Goal: Entertainment & Leisure: Consume media (video, audio)

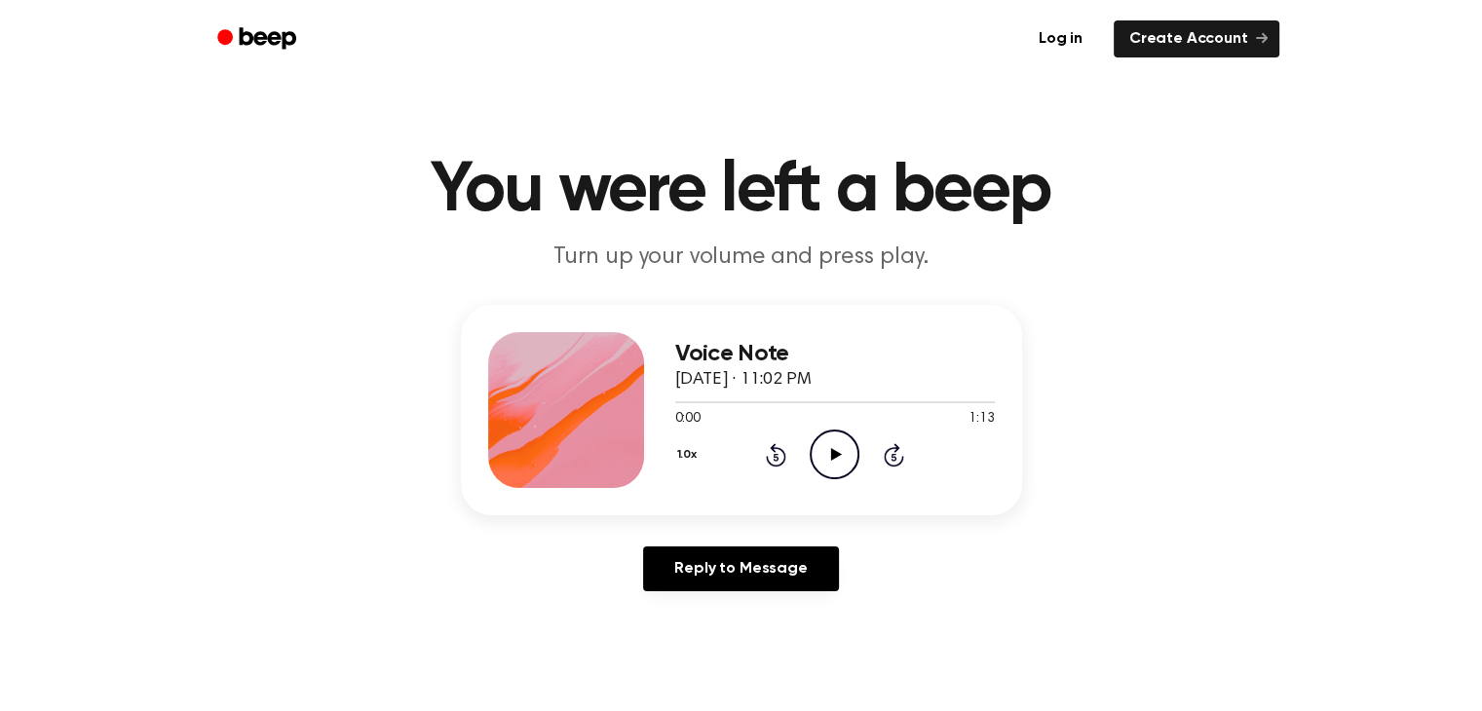
click at [833, 460] on icon "Play Audio" at bounding box center [834, 455] width 50 height 50
click at [840, 452] on icon "Pause Audio" at bounding box center [834, 455] width 50 height 50
click at [771, 460] on icon "Rewind 5 seconds" at bounding box center [775, 454] width 21 height 25
click at [818, 434] on icon "Play Audio" at bounding box center [834, 455] width 50 height 50
click at [818, 434] on icon "Pause Audio" at bounding box center [834, 455] width 50 height 50
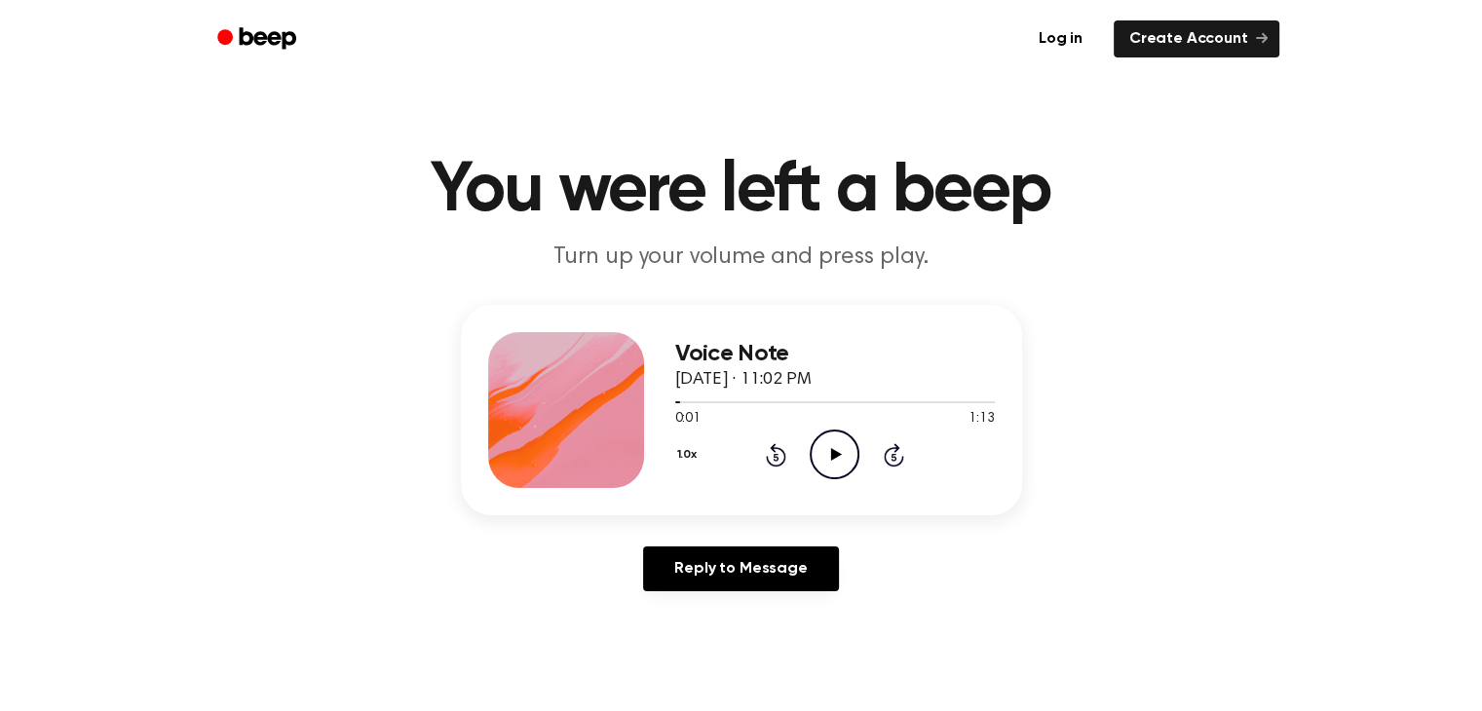
click at [818, 434] on icon "Play Audio" at bounding box center [834, 455] width 50 height 50
click at [818, 434] on icon "Pause Audio" at bounding box center [834, 455] width 50 height 50
click at [837, 449] on icon "Play Audio" at bounding box center [834, 455] width 50 height 50
click at [826, 444] on icon "Pause Audio" at bounding box center [834, 455] width 50 height 50
click at [834, 458] on icon at bounding box center [836, 454] width 11 height 13
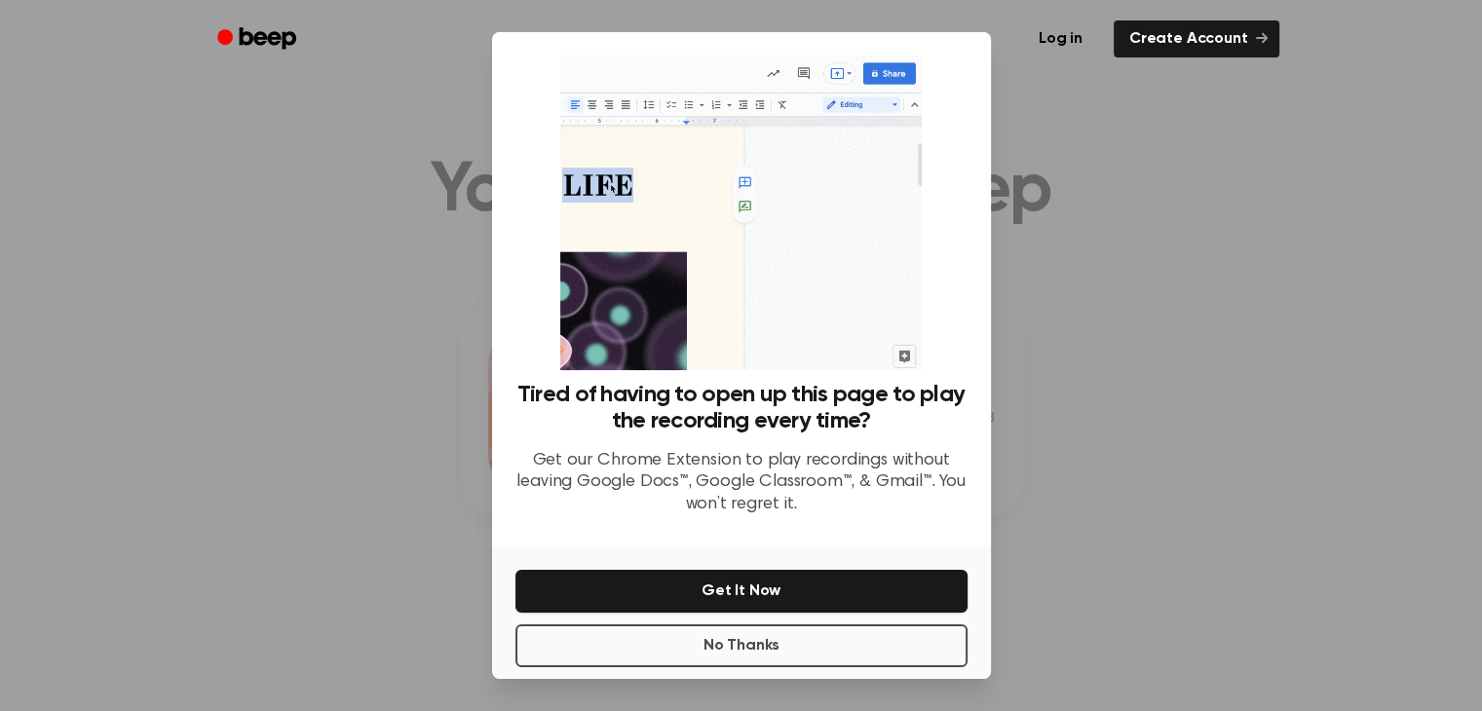
click at [1094, 300] on div at bounding box center [741, 355] width 1482 height 711
click at [959, 83] on div "Tired of having to open up this page to play the recording every time? Get our …" at bounding box center [741, 293] width 452 height 475
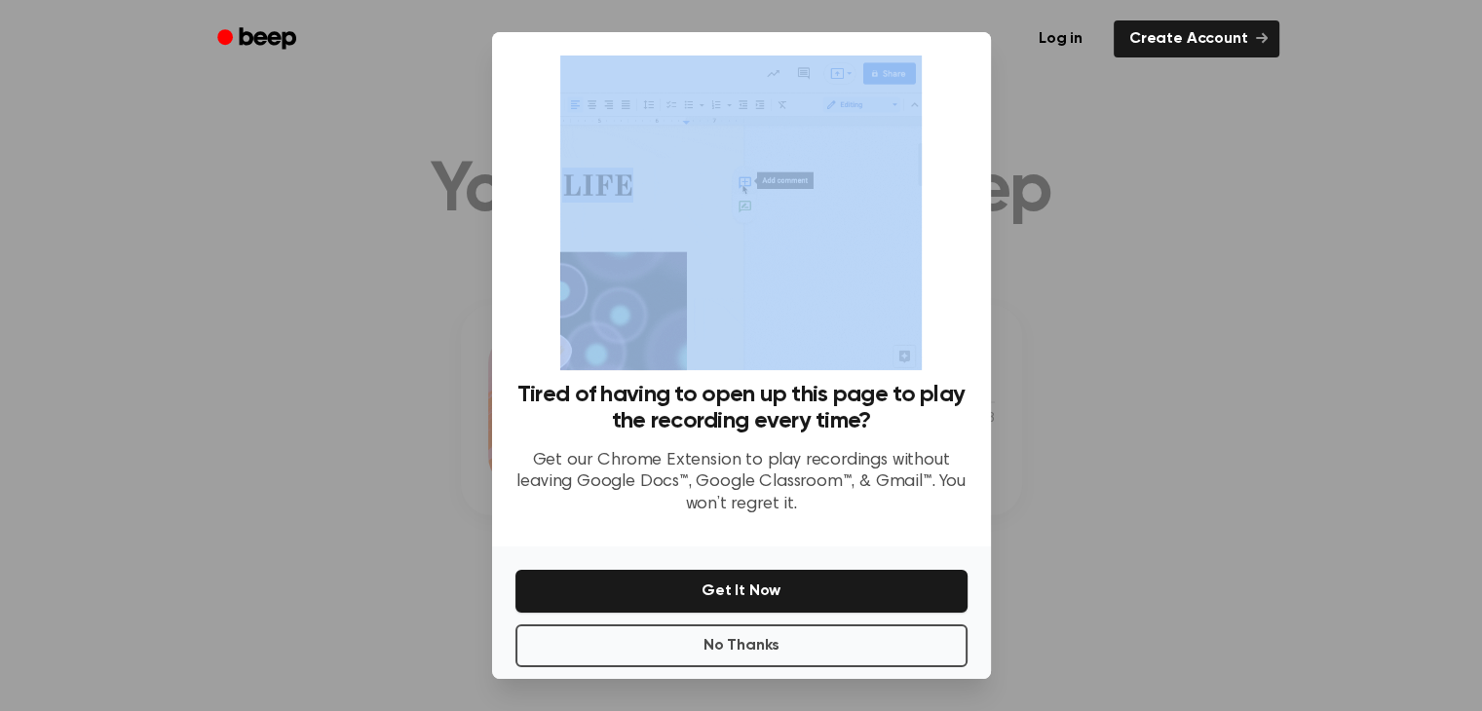
click at [959, 83] on div "Tired of having to open up this page to play the recording every time? Get our …" at bounding box center [741, 293] width 452 height 475
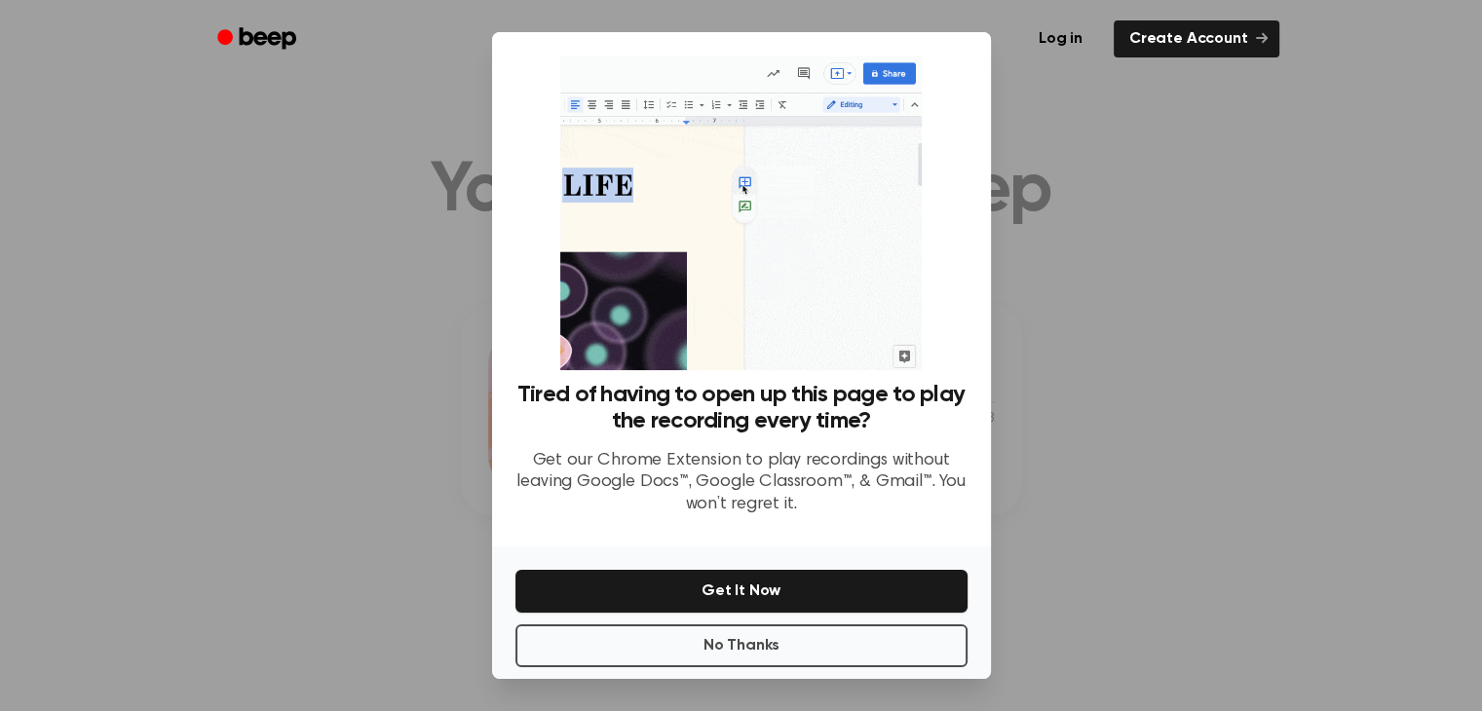
click at [1111, 154] on div at bounding box center [741, 355] width 1482 height 711
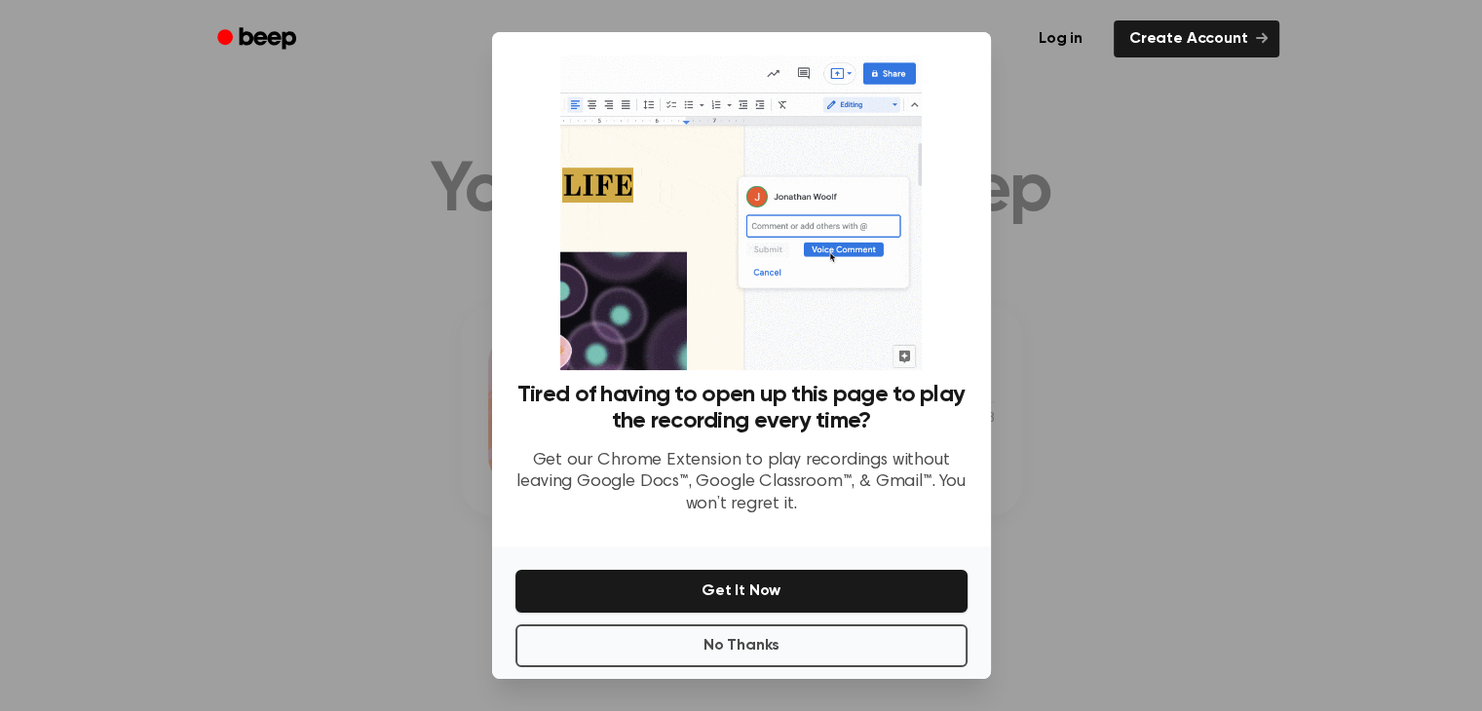
click at [1111, 154] on div at bounding box center [741, 355] width 1482 height 711
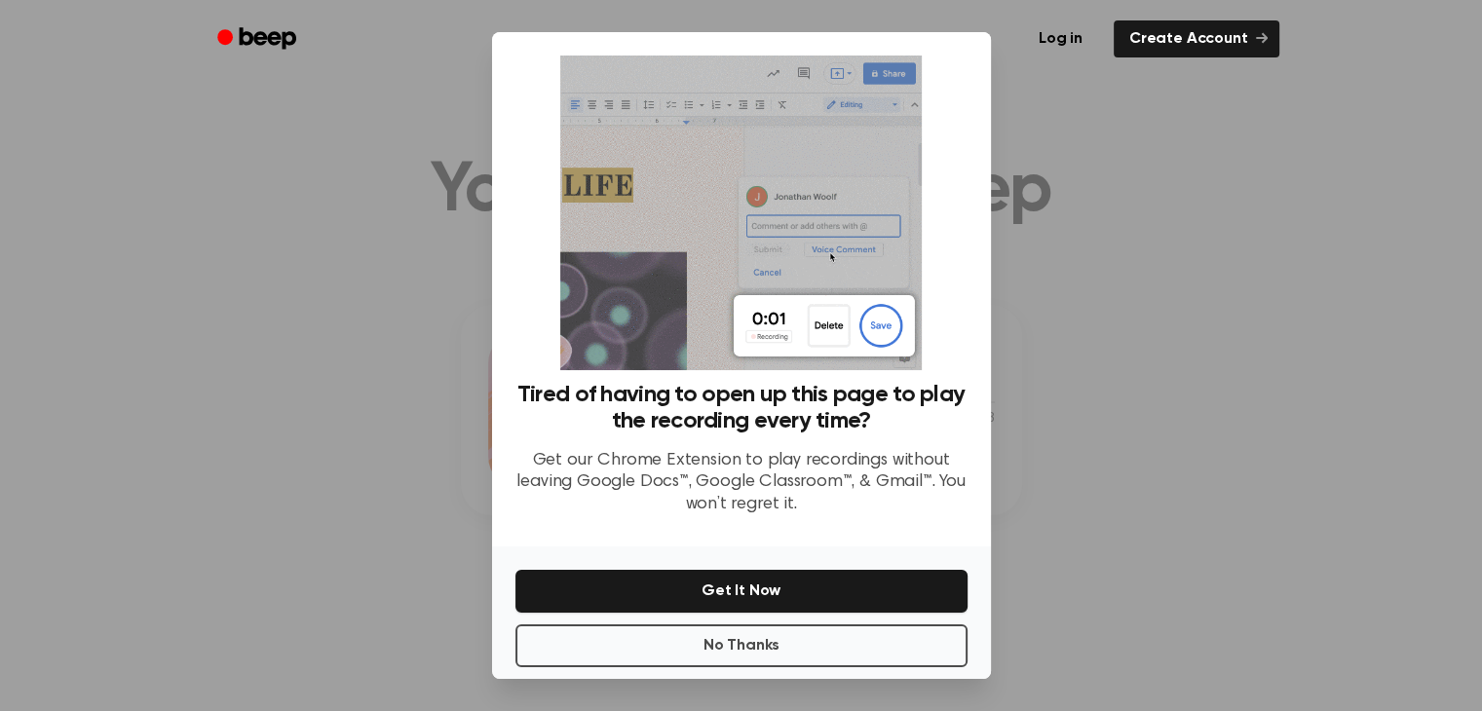
click at [733, 620] on div "No Thanks Get It Now" at bounding box center [741, 612] width 499 height 132
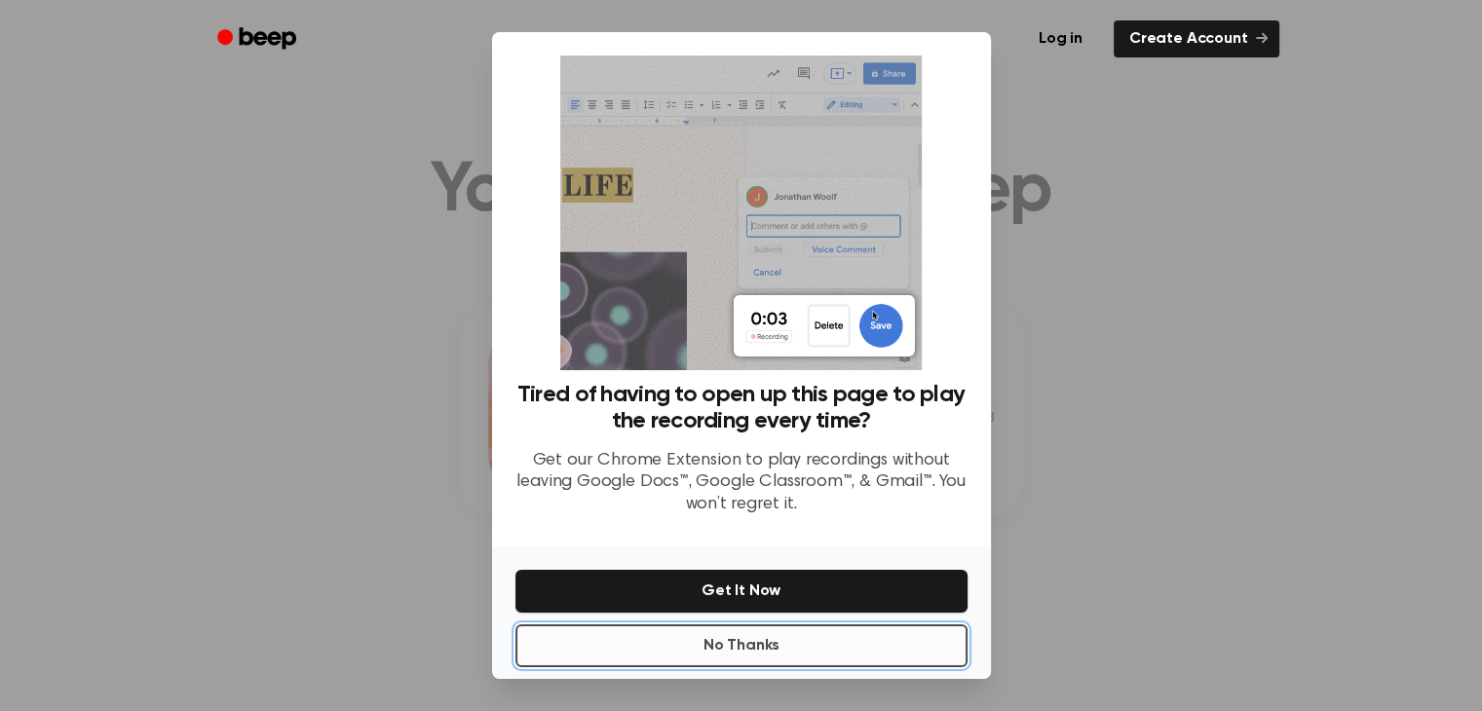
click at [749, 643] on button "No Thanks" at bounding box center [741, 645] width 452 height 43
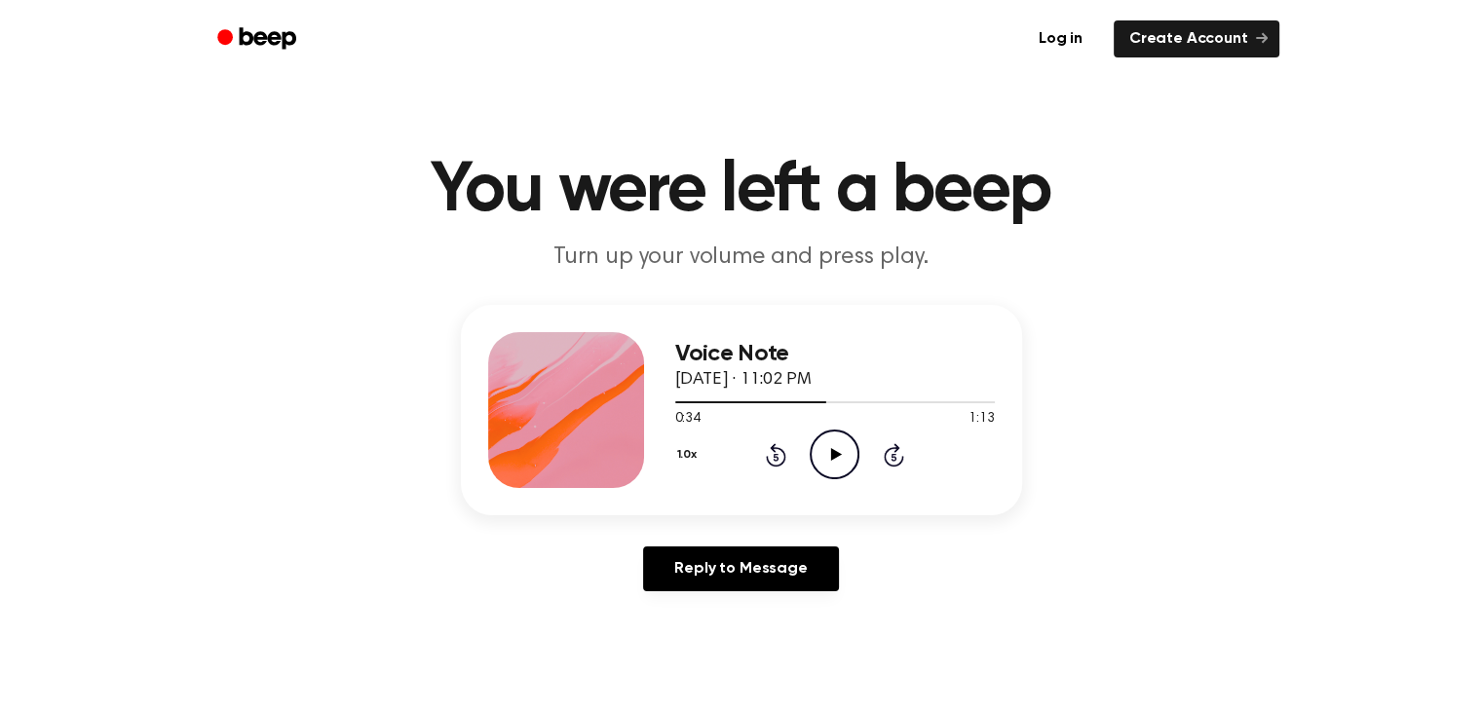
click at [841, 447] on icon "Play Audio" at bounding box center [834, 455] width 50 height 50
click at [771, 459] on icon "Rewind 5 seconds" at bounding box center [775, 454] width 21 height 25
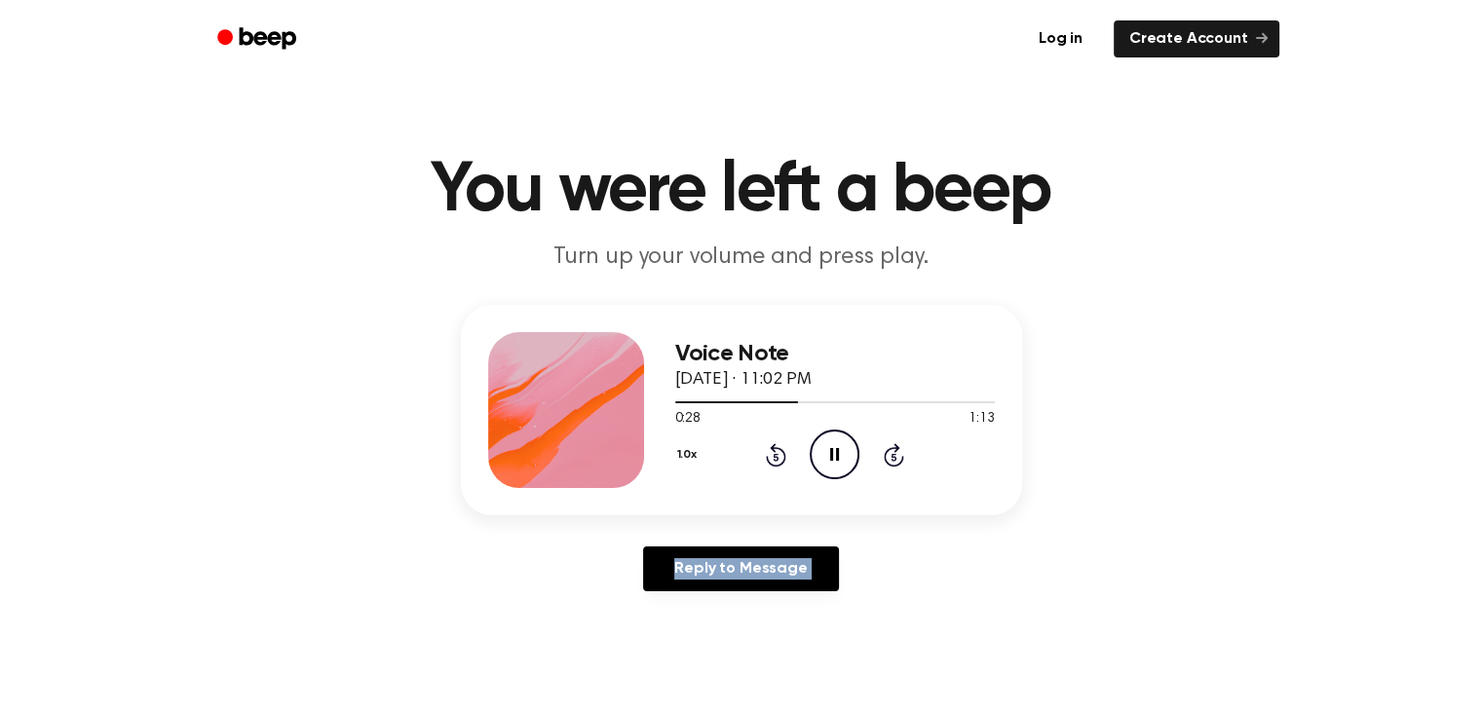
click at [771, 459] on icon "Rewind 5 seconds" at bounding box center [775, 454] width 21 height 25
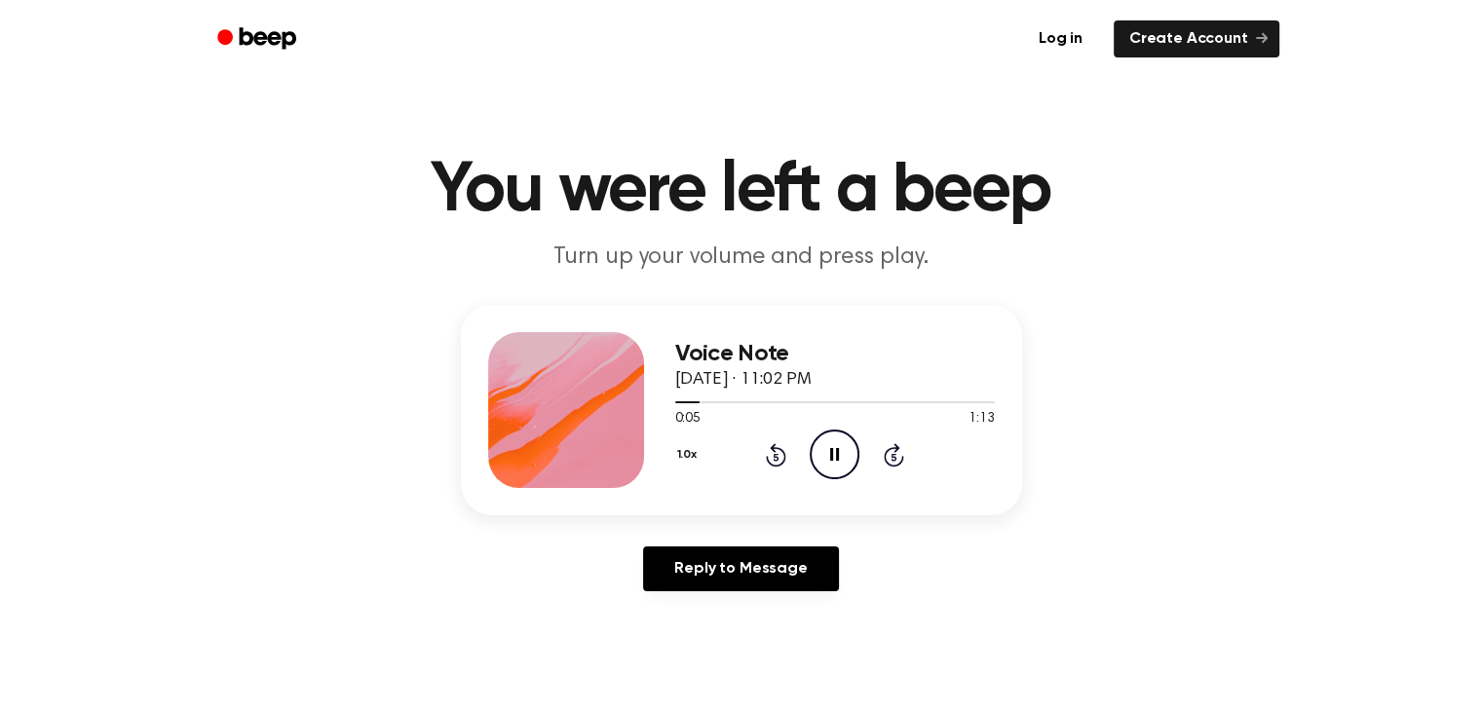
click at [771, 459] on icon "Rewind 5 seconds" at bounding box center [775, 454] width 21 height 25
click at [818, 436] on circle at bounding box center [834, 455] width 48 height 48
click at [849, 449] on icon "Play Audio" at bounding box center [834, 455] width 50 height 50
click at [830, 456] on icon at bounding box center [834, 454] width 9 height 13
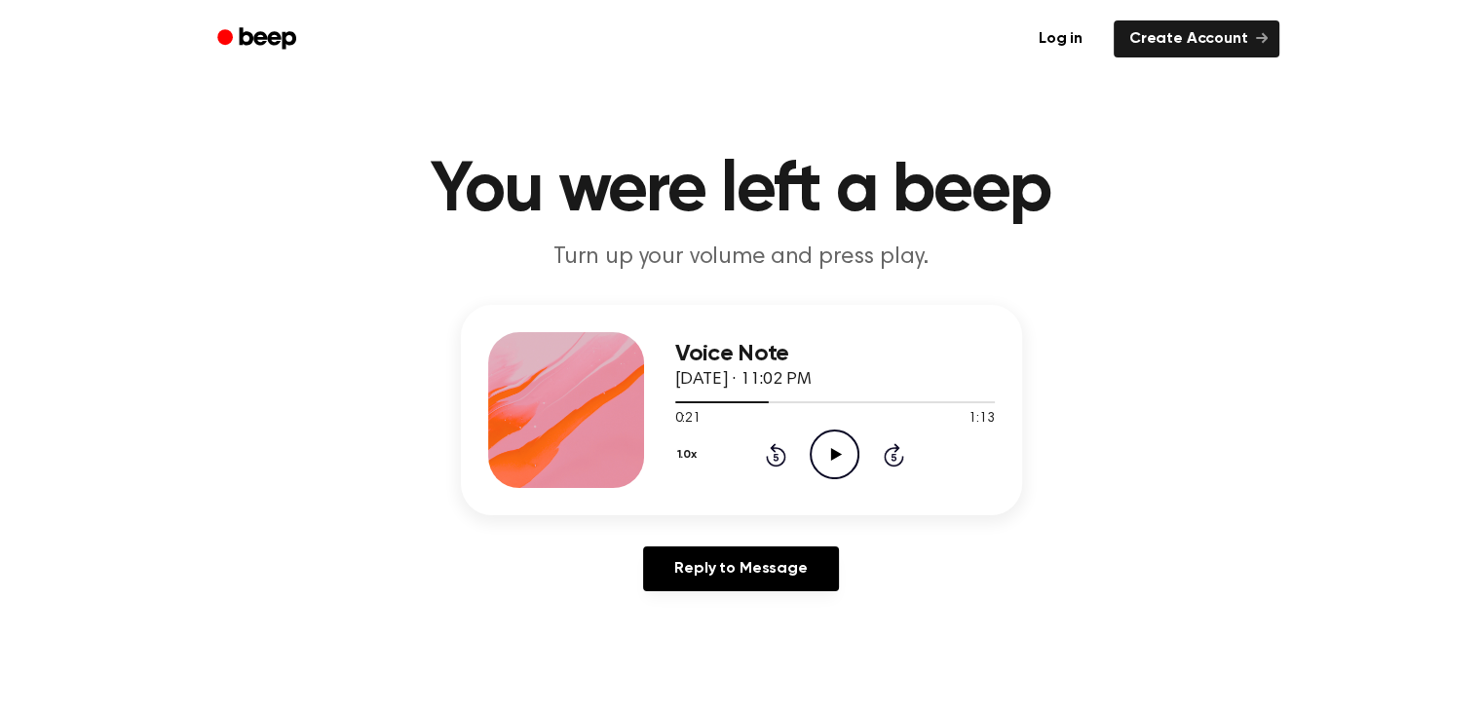
click at [838, 458] on icon "Play Audio" at bounding box center [834, 455] width 50 height 50
click at [761, 570] on link "Reply to Message" at bounding box center [740, 568] width 195 height 45
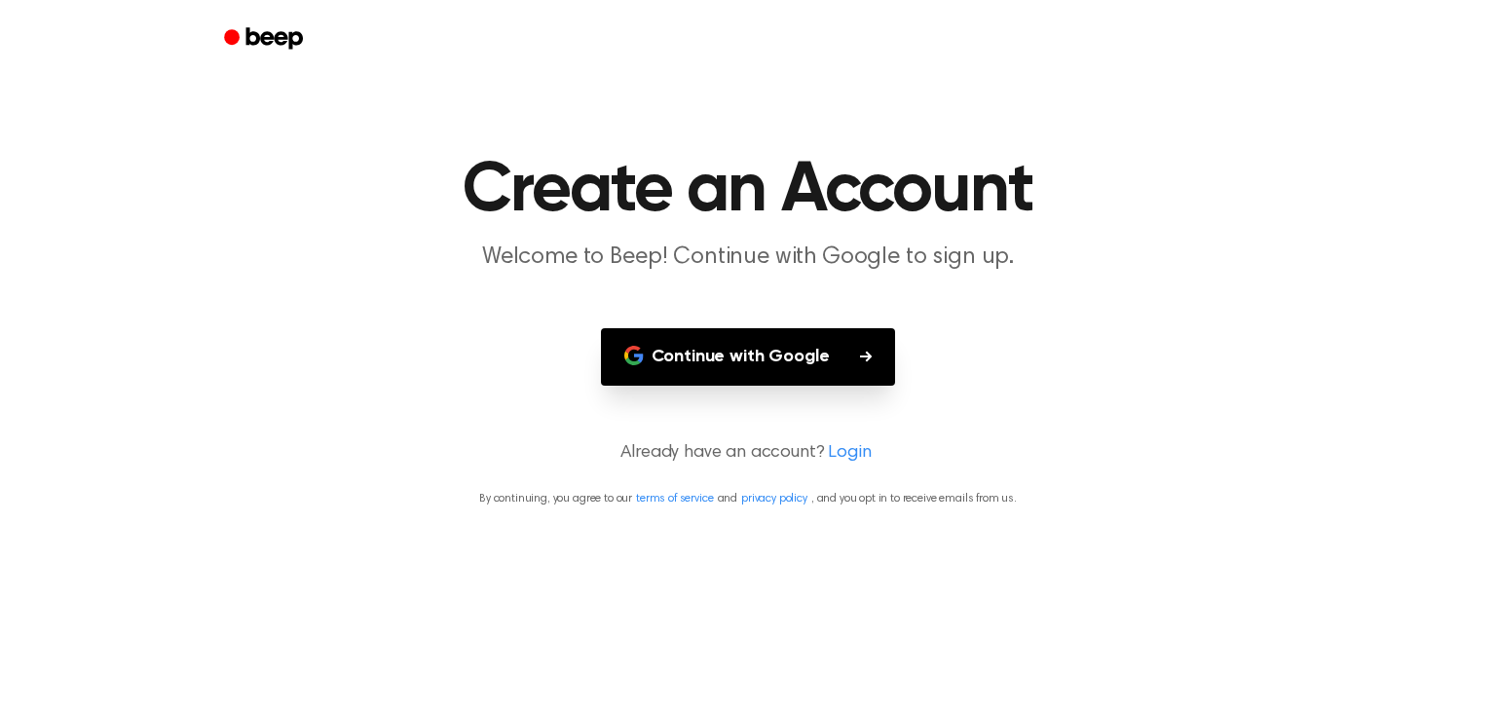
click at [785, 348] on button "Continue with Google" at bounding box center [748, 356] width 295 height 57
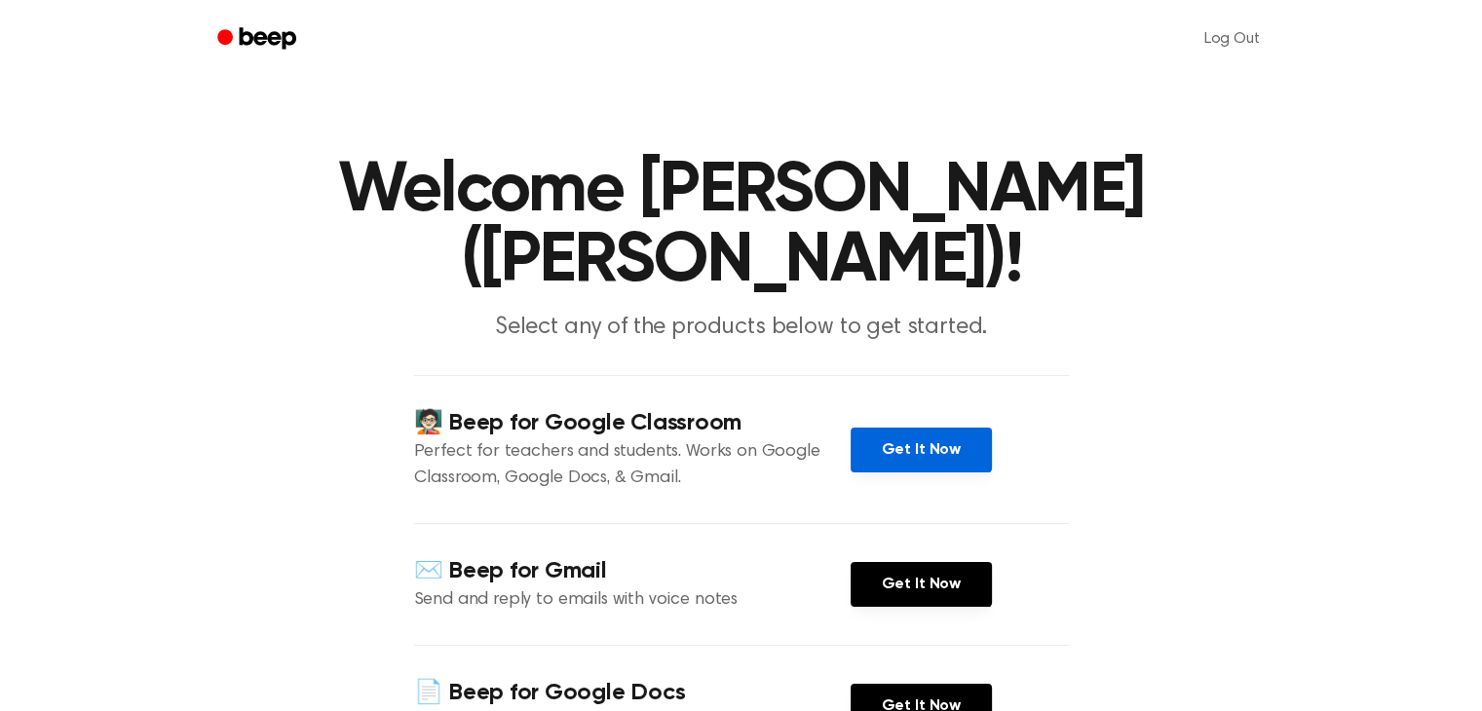
click at [853, 460] on link "Get It Now" at bounding box center [920, 450] width 141 height 45
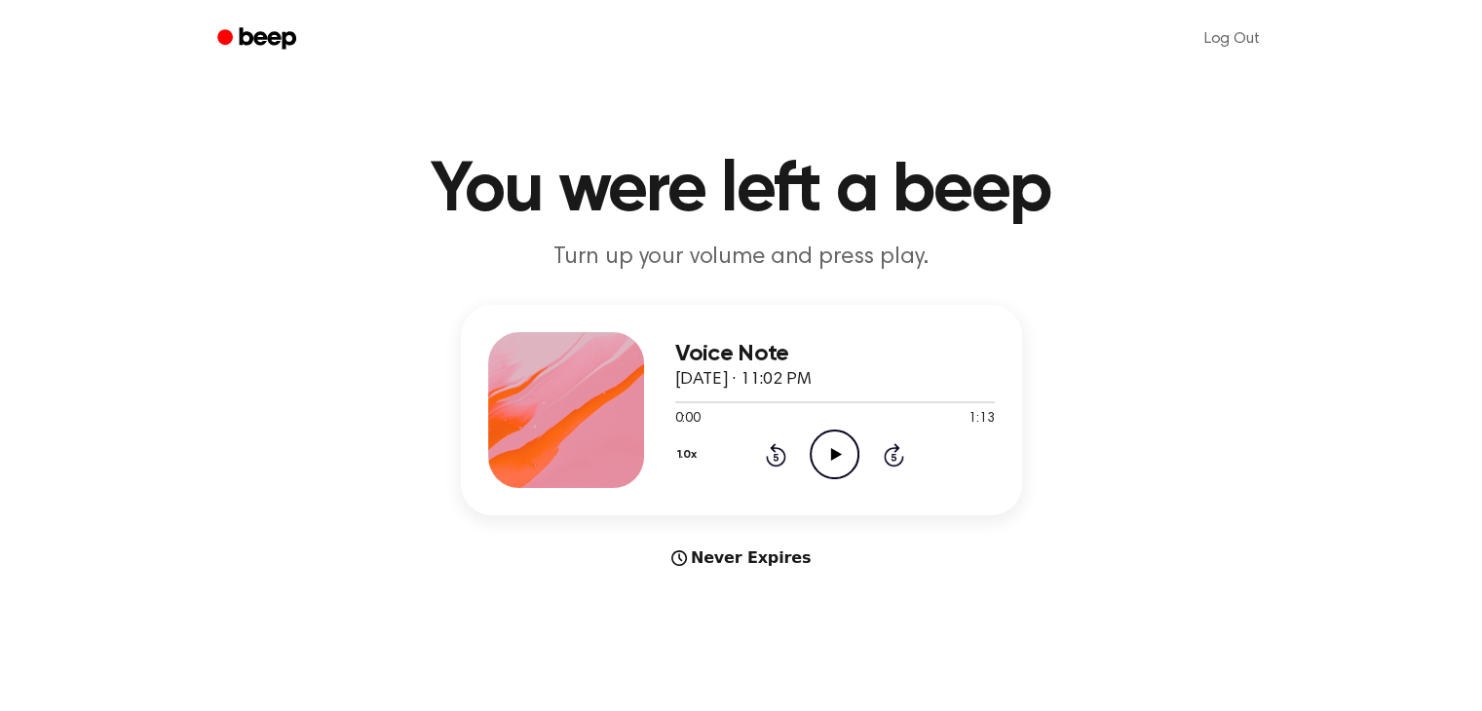
click at [835, 459] on icon "Play Audio" at bounding box center [834, 455] width 50 height 50
click at [846, 430] on icon "Pause Audio" at bounding box center [834, 455] width 50 height 50
click at [775, 455] on icon "Rewind 5 seconds" at bounding box center [775, 454] width 21 height 25
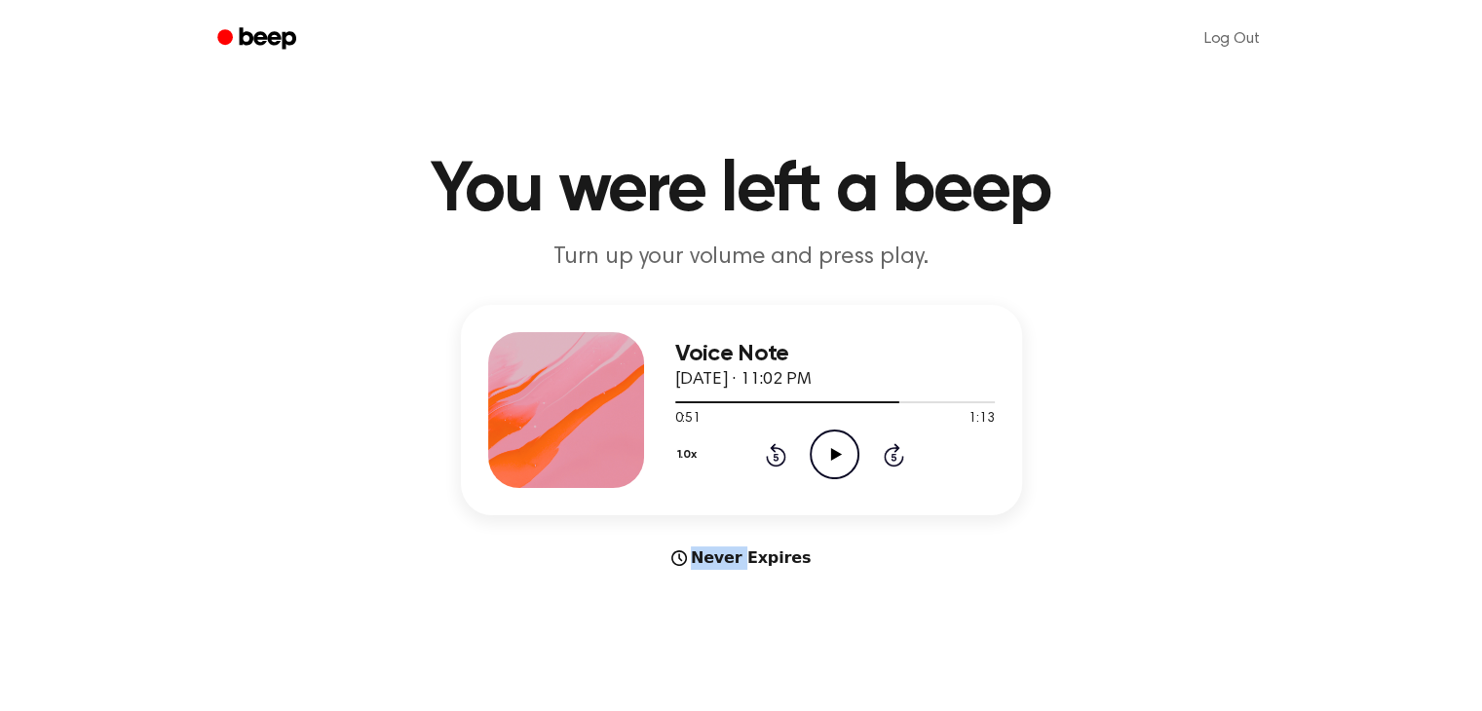
click at [775, 455] on icon "Rewind 5 seconds" at bounding box center [775, 454] width 21 height 25
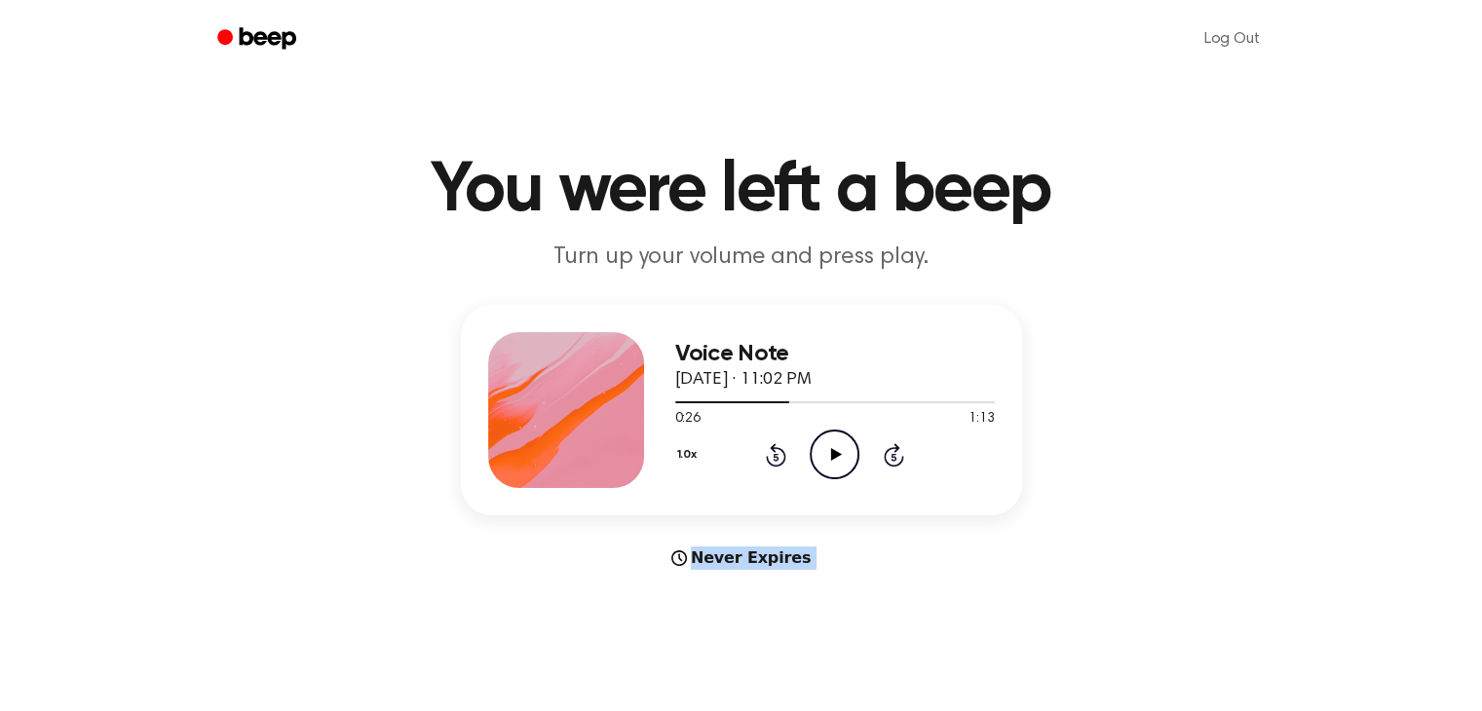
click at [775, 455] on icon "Rewind 5 seconds" at bounding box center [775, 454] width 21 height 25
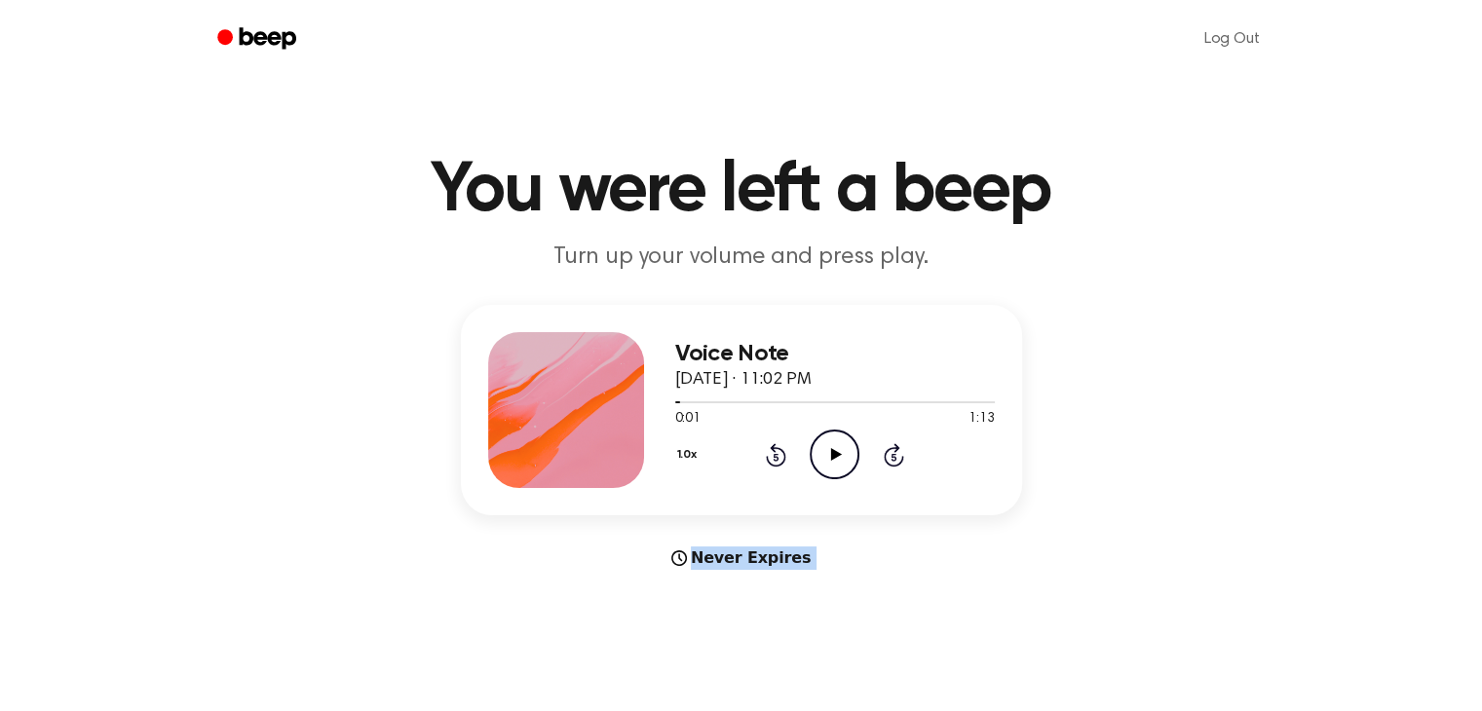
click at [775, 455] on icon "Rewind 5 seconds" at bounding box center [775, 454] width 21 height 25
click at [838, 433] on icon "Play Audio" at bounding box center [834, 455] width 50 height 50
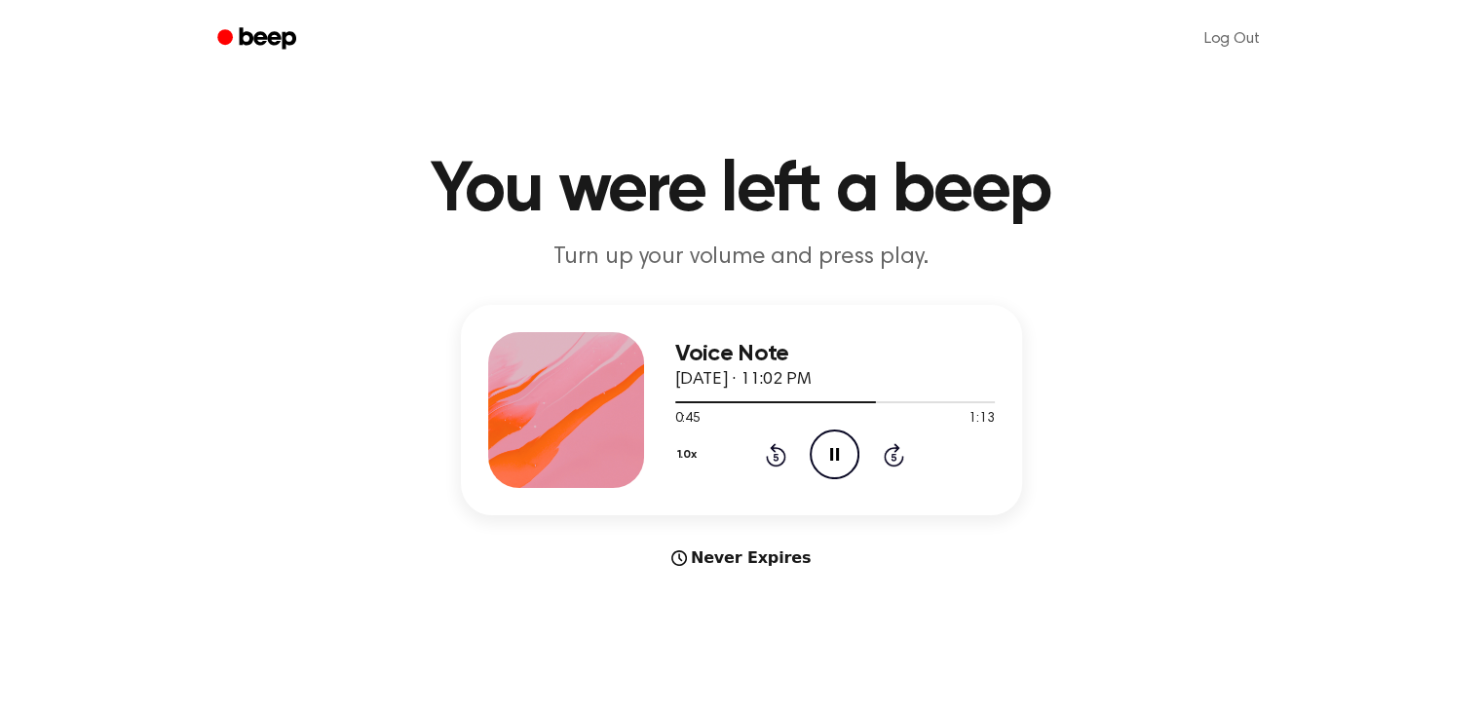
click at [833, 474] on icon "Pause Audio" at bounding box center [834, 455] width 50 height 50
click at [830, 464] on icon "Play Audio" at bounding box center [834, 455] width 50 height 50
click at [775, 456] on icon at bounding box center [775, 457] width 5 height 8
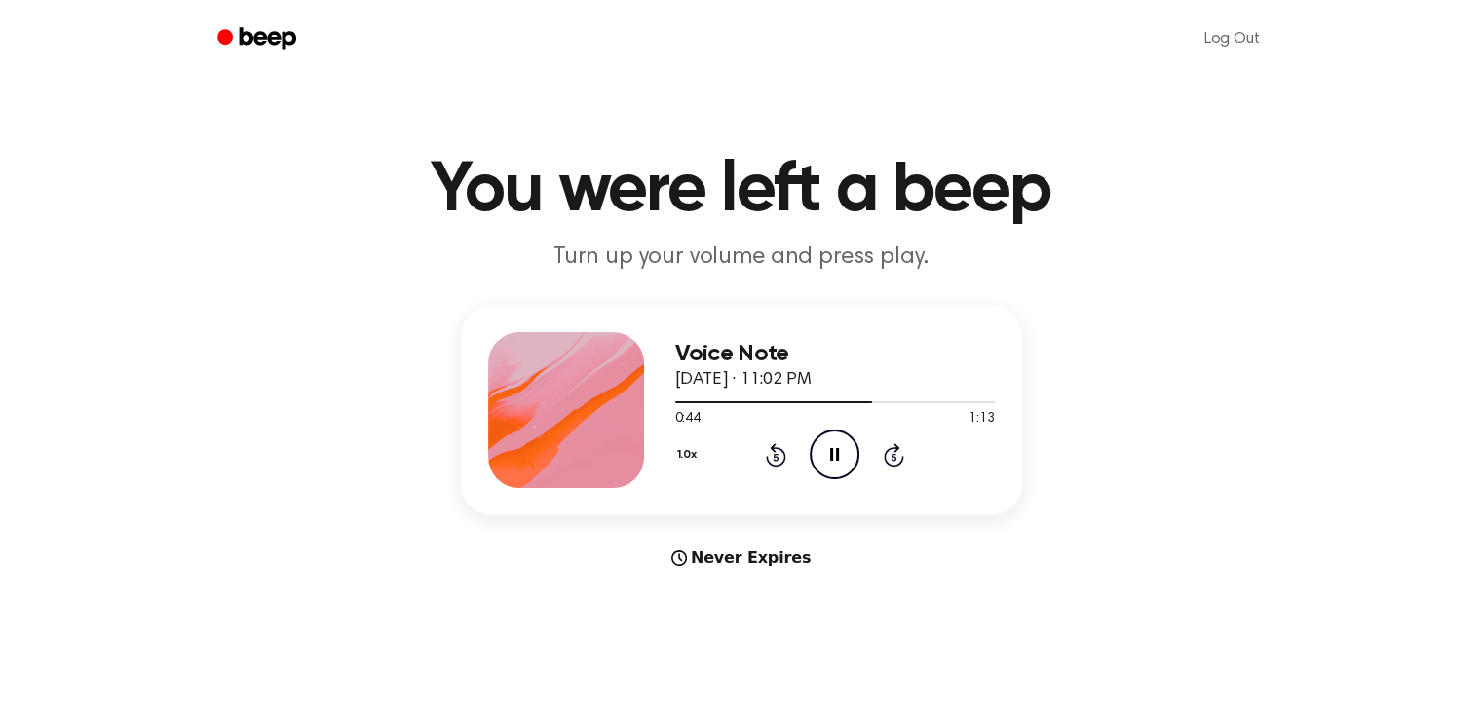
click at [775, 456] on icon at bounding box center [775, 457] width 5 height 8
click at [774, 446] on icon at bounding box center [776, 454] width 20 height 23
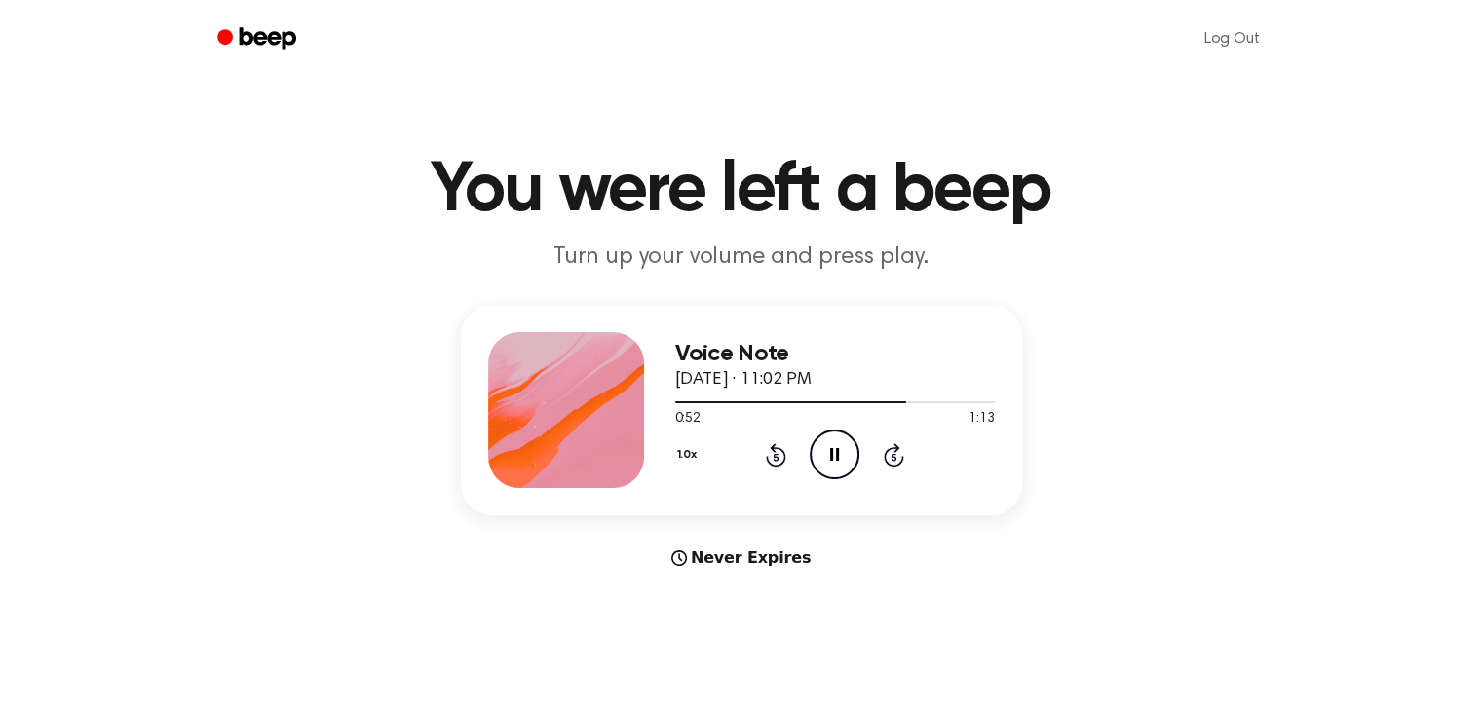
click at [774, 446] on icon at bounding box center [776, 454] width 20 height 23
click at [846, 452] on icon "Pause Audio" at bounding box center [834, 455] width 50 height 50
click at [771, 453] on icon "Rewind 5 seconds" at bounding box center [775, 454] width 21 height 25
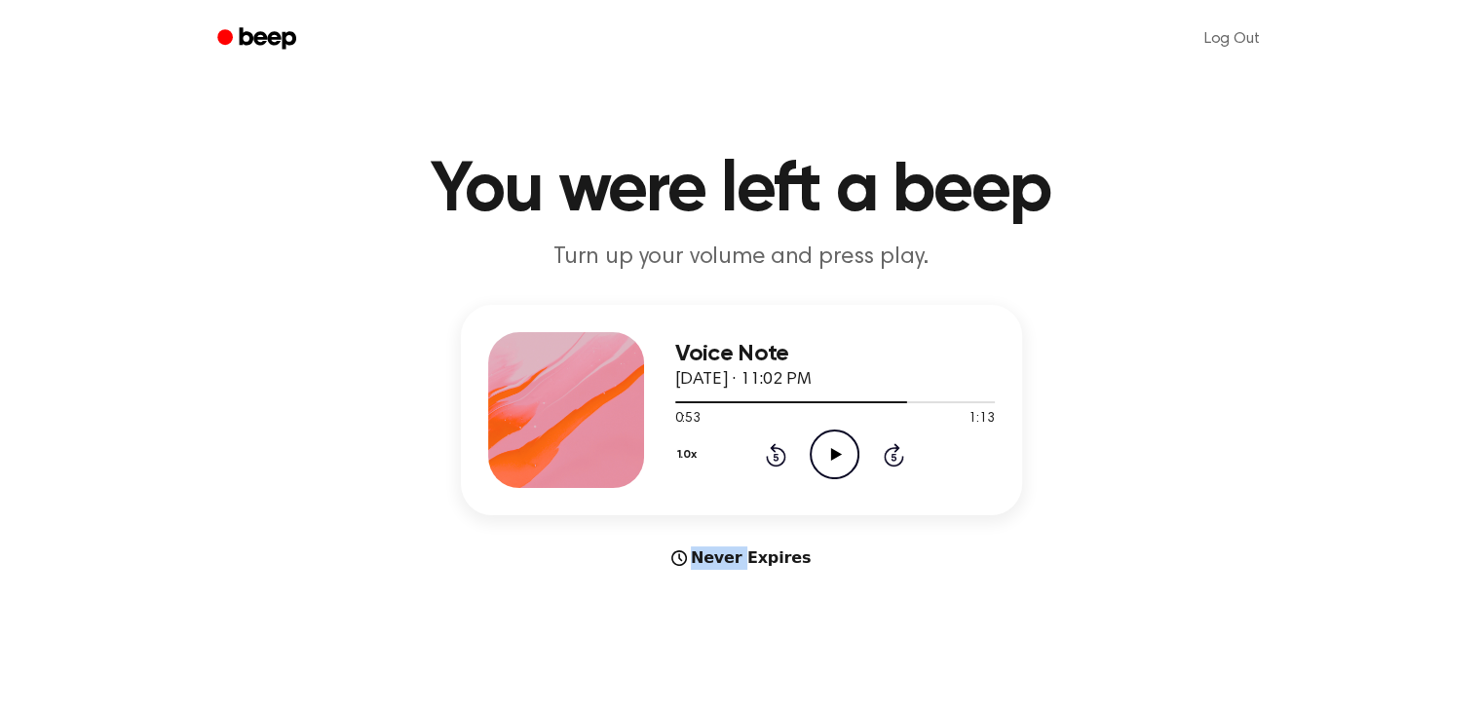
click at [771, 453] on icon "Rewind 5 seconds" at bounding box center [775, 454] width 21 height 25
drag, startPoint x: 771, startPoint y: 453, endPoint x: 844, endPoint y: 460, distance: 72.4
click at [844, 460] on icon "Play Audio" at bounding box center [834, 455] width 50 height 50
click at [771, 452] on icon "Rewind 5 seconds" at bounding box center [775, 454] width 21 height 25
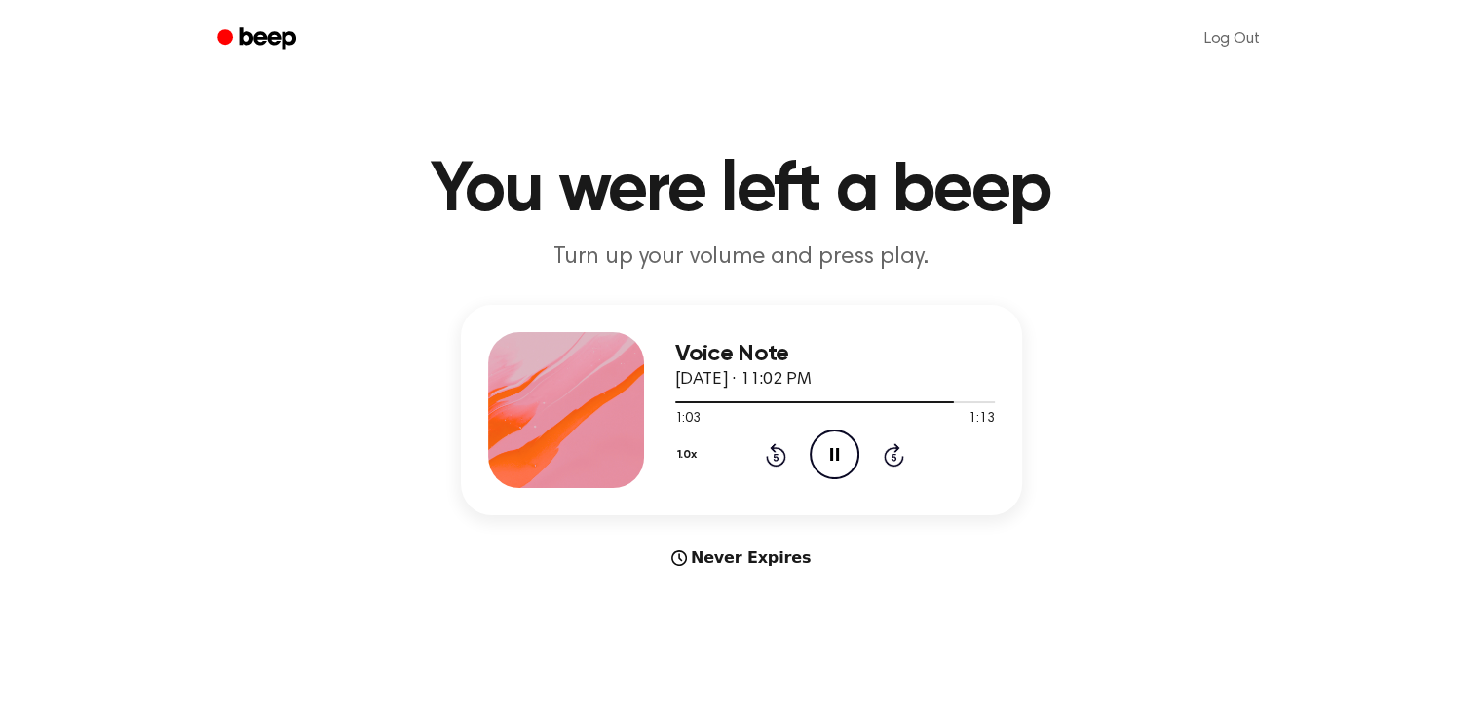
click at [774, 454] on icon at bounding box center [775, 457] width 5 height 8
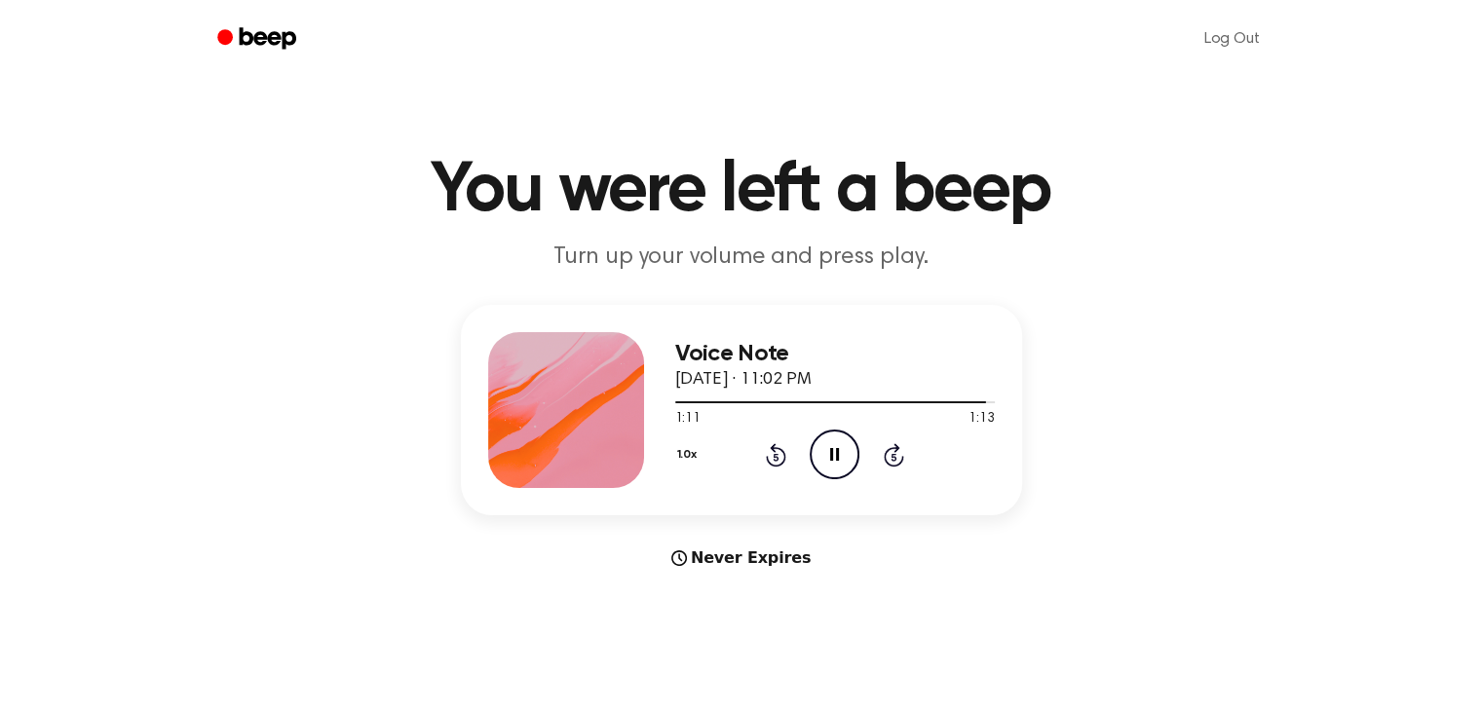
click at [771, 456] on icon "Rewind 5 seconds" at bounding box center [775, 454] width 21 height 25
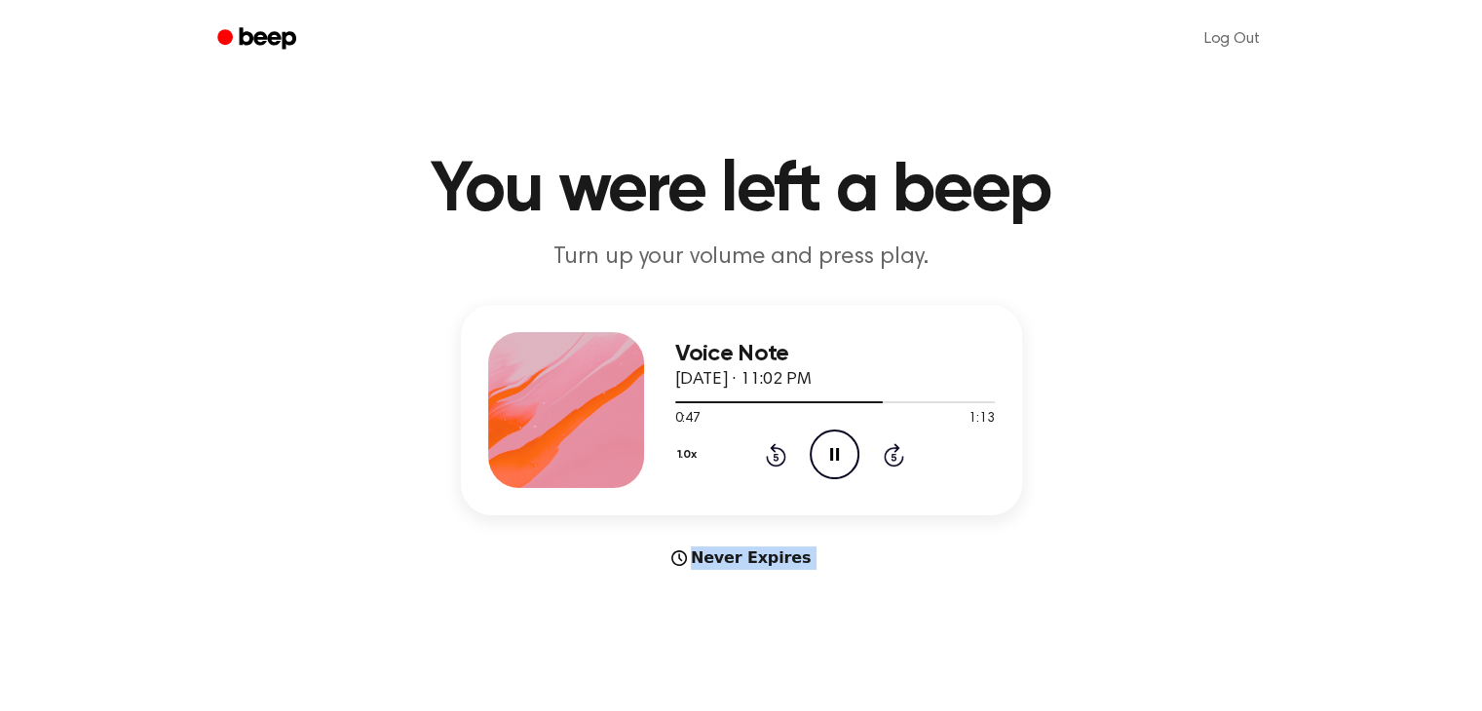
click at [771, 456] on icon "Rewind 5 seconds" at bounding box center [775, 454] width 21 height 25
click at [771, 453] on icon "Rewind 5 seconds" at bounding box center [775, 454] width 21 height 25
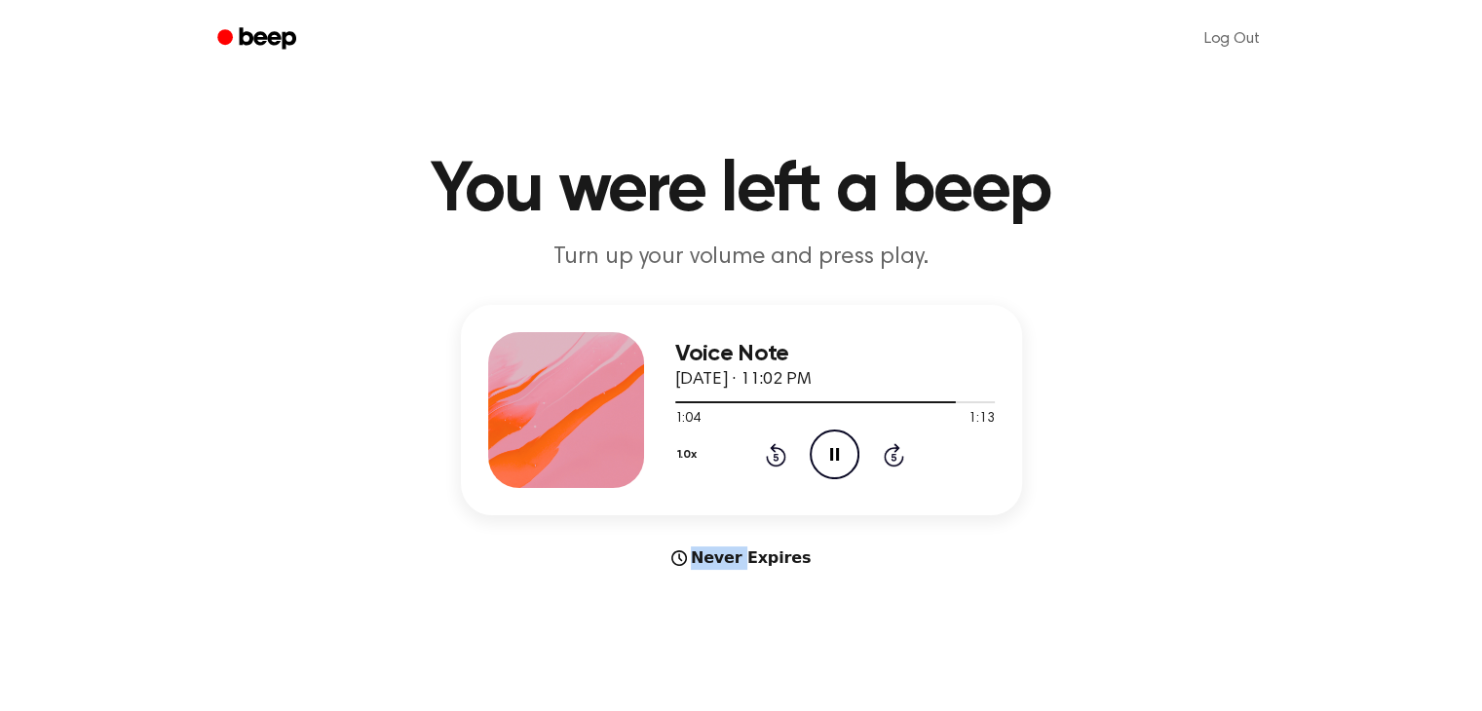
click at [771, 453] on icon "Rewind 5 seconds" at bounding box center [775, 454] width 21 height 25
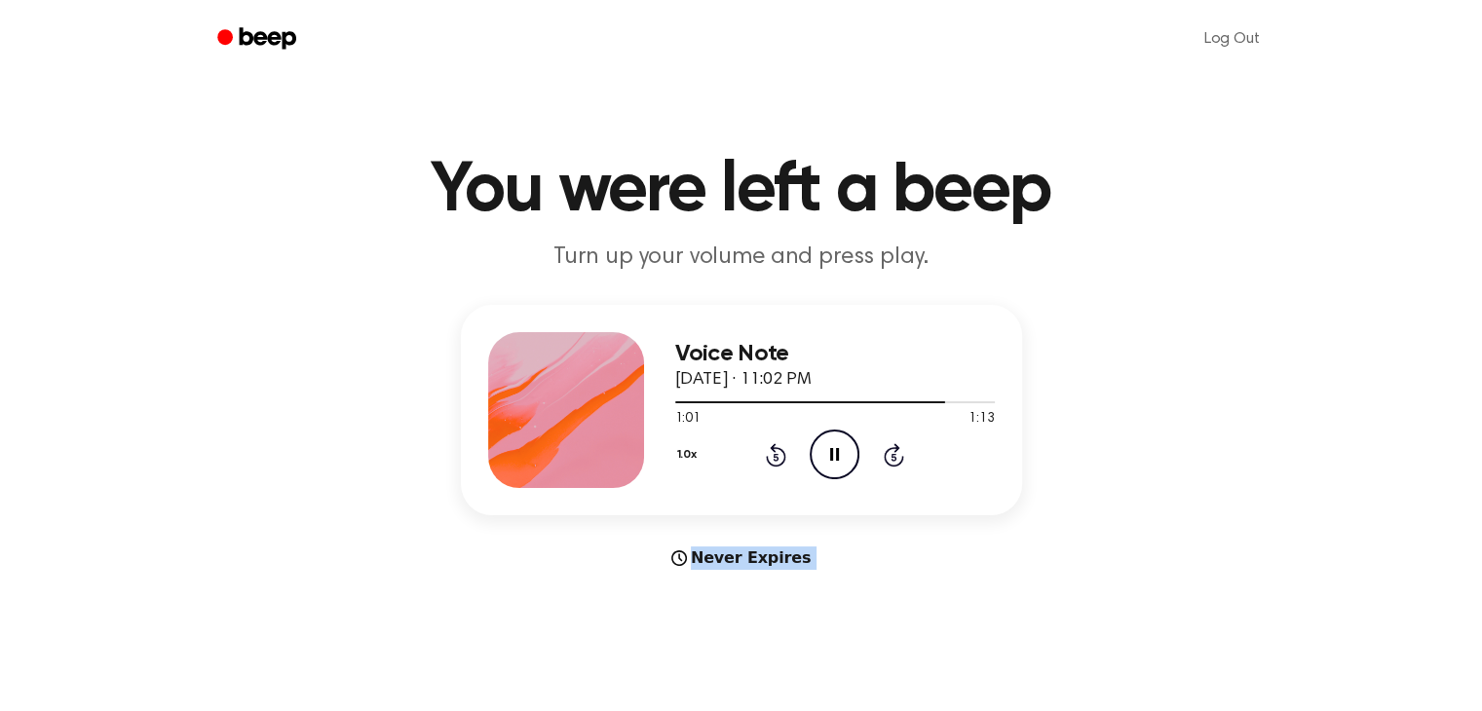
click at [830, 440] on icon "Pause Audio" at bounding box center [834, 455] width 50 height 50
click at [829, 453] on icon "Play Audio" at bounding box center [834, 455] width 50 height 50
click at [771, 464] on icon at bounding box center [776, 454] width 20 height 23
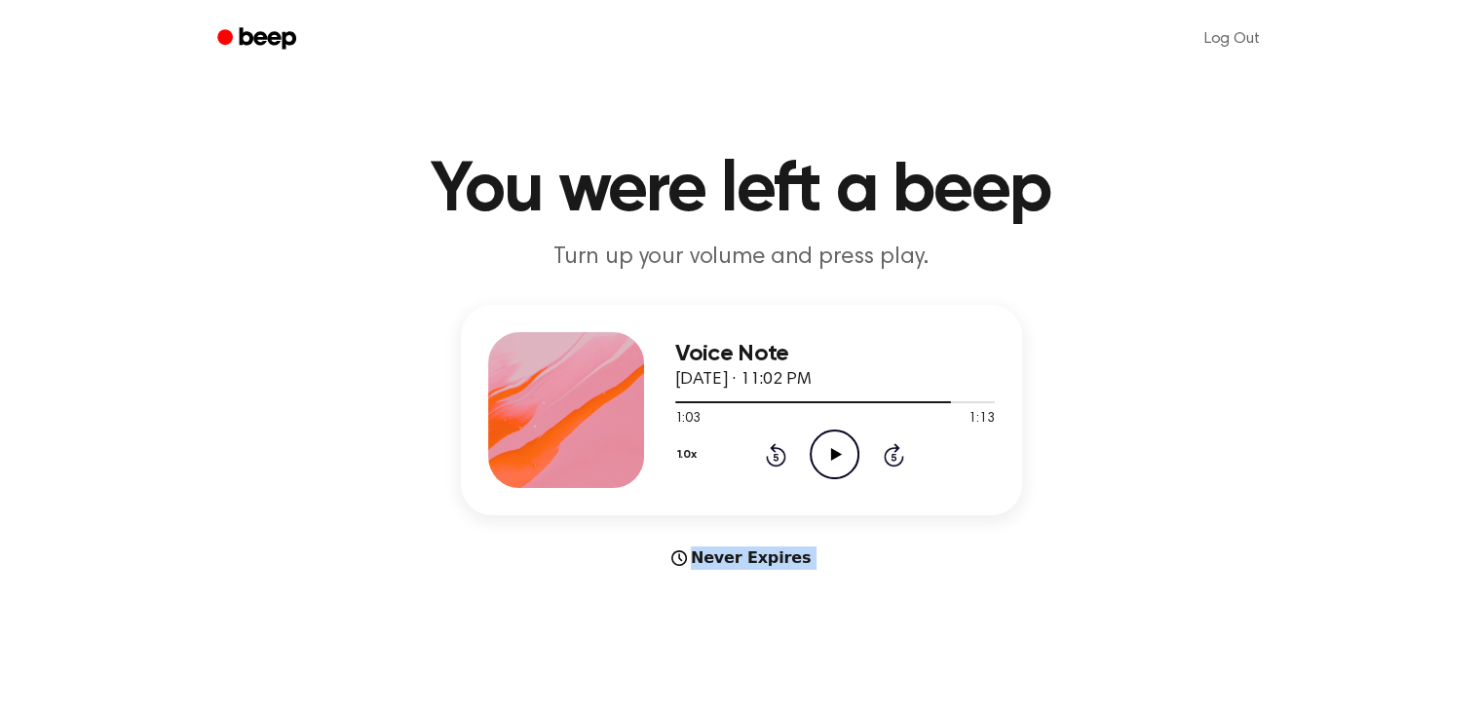
click at [771, 464] on icon at bounding box center [776, 454] width 20 height 23
click at [841, 443] on icon "Play Audio" at bounding box center [834, 455] width 50 height 50
click at [771, 459] on icon "Rewind 5 seconds" at bounding box center [775, 454] width 21 height 25
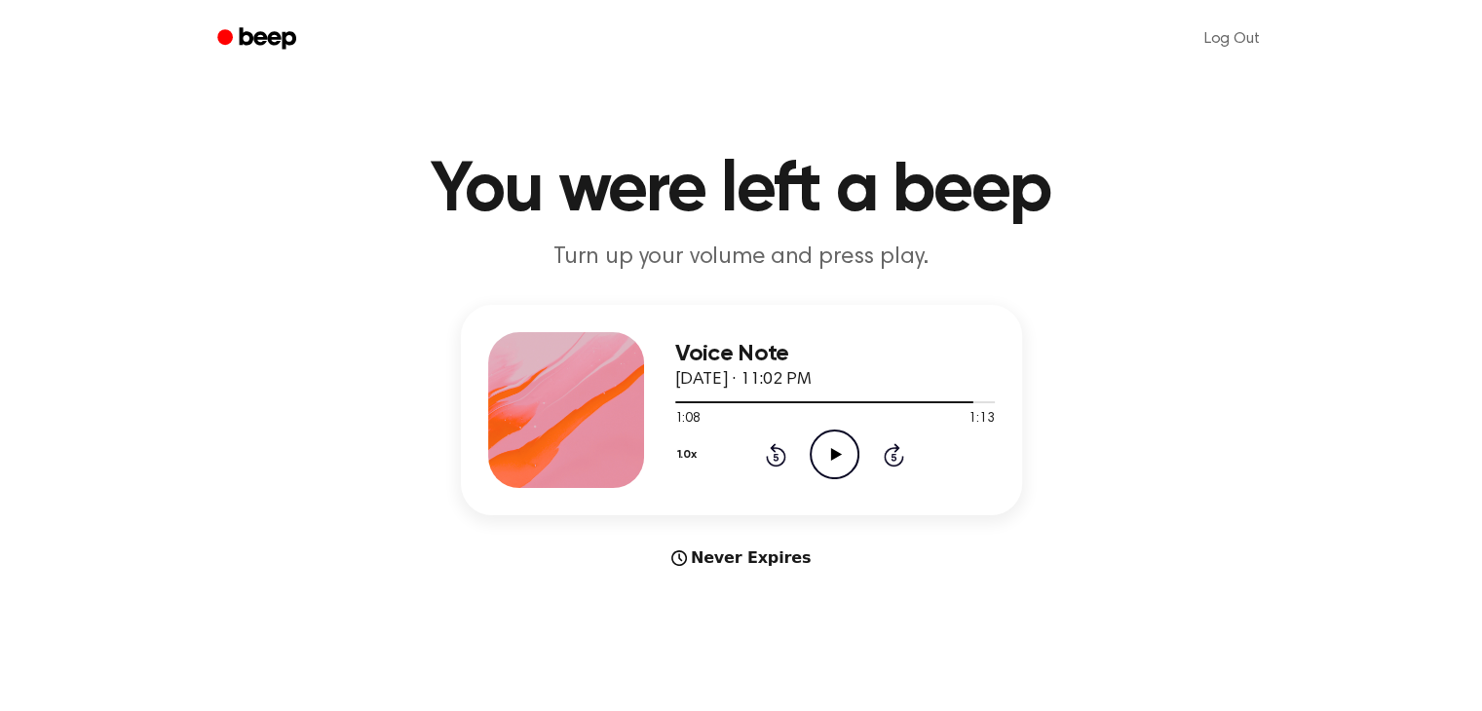
click at [771, 459] on icon "Rewind 5 seconds" at bounding box center [775, 454] width 21 height 25
click at [838, 445] on icon "Play Audio" at bounding box center [834, 455] width 50 height 50
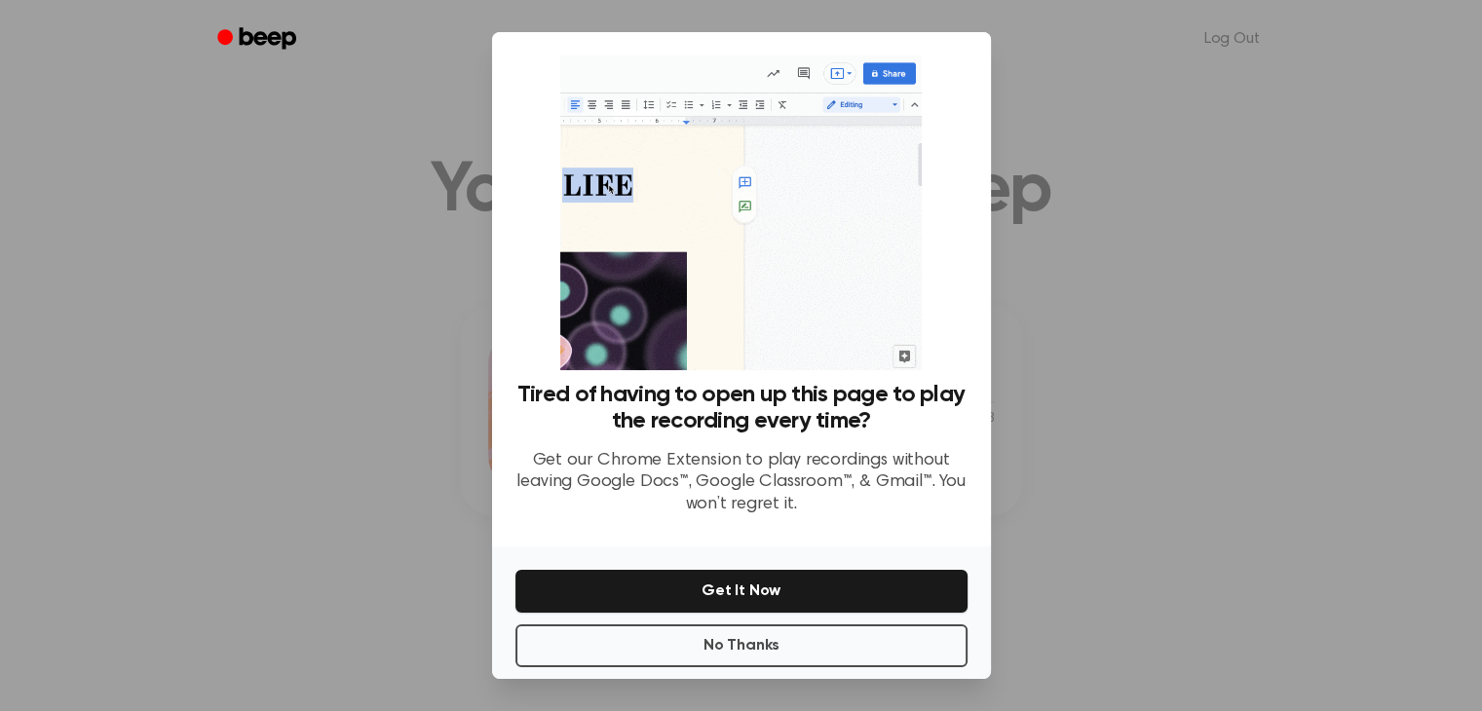
click at [1110, 140] on div at bounding box center [741, 355] width 1482 height 711
click at [733, 664] on button "No Thanks" at bounding box center [741, 645] width 452 height 43
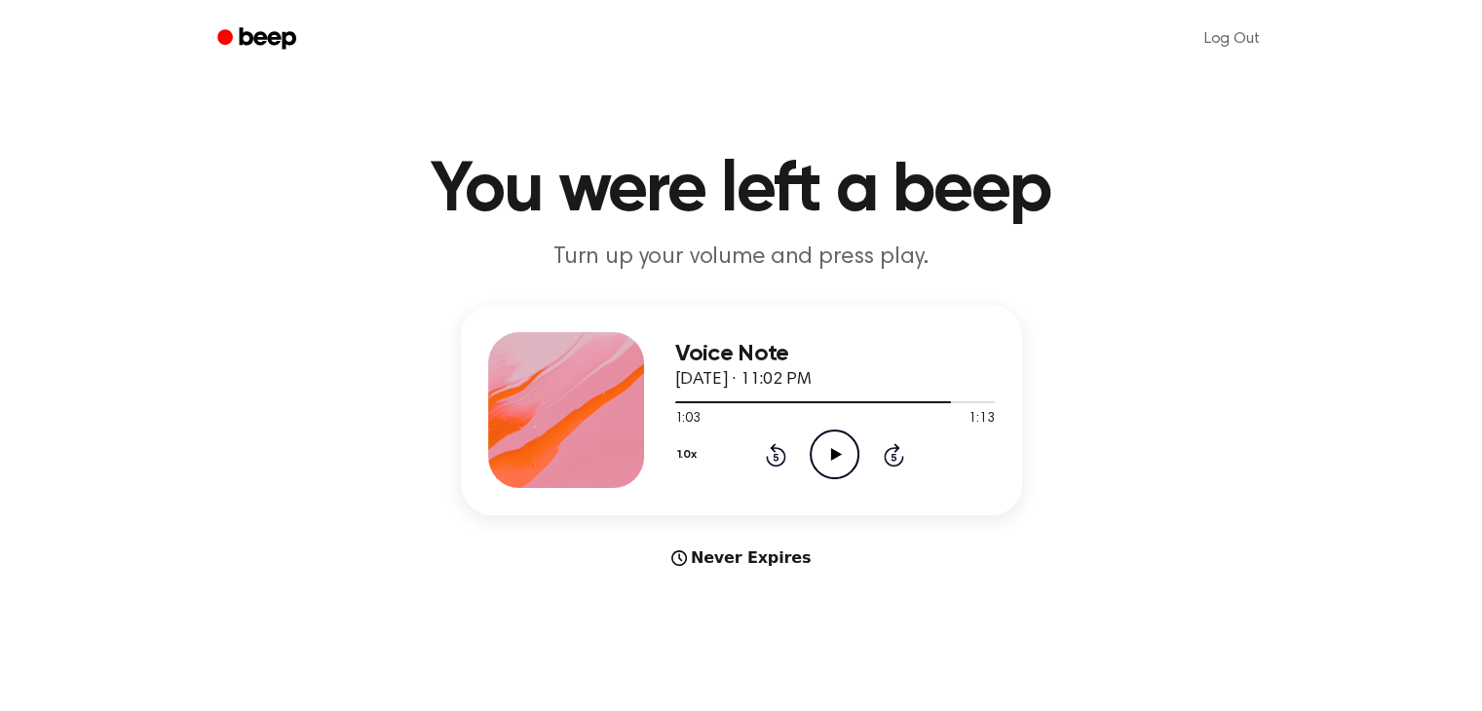
click at [838, 450] on icon "Play Audio" at bounding box center [834, 455] width 50 height 50
click at [780, 455] on icon "Rewind 5 seconds" at bounding box center [775, 454] width 21 height 25
drag, startPoint x: 778, startPoint y: 469, endPoint x: 760, endPoint y: 468, distance: 18.5
click at [760, 468] on div "1.0x Rewind 5 seconds Play Audio Skip 5 seconds" at bounding box center [835, 455] width 320 height 50
click at [777, 461] on icon "Rewind 5 seconds" at bounding box center [775, 454] width 21 height 25
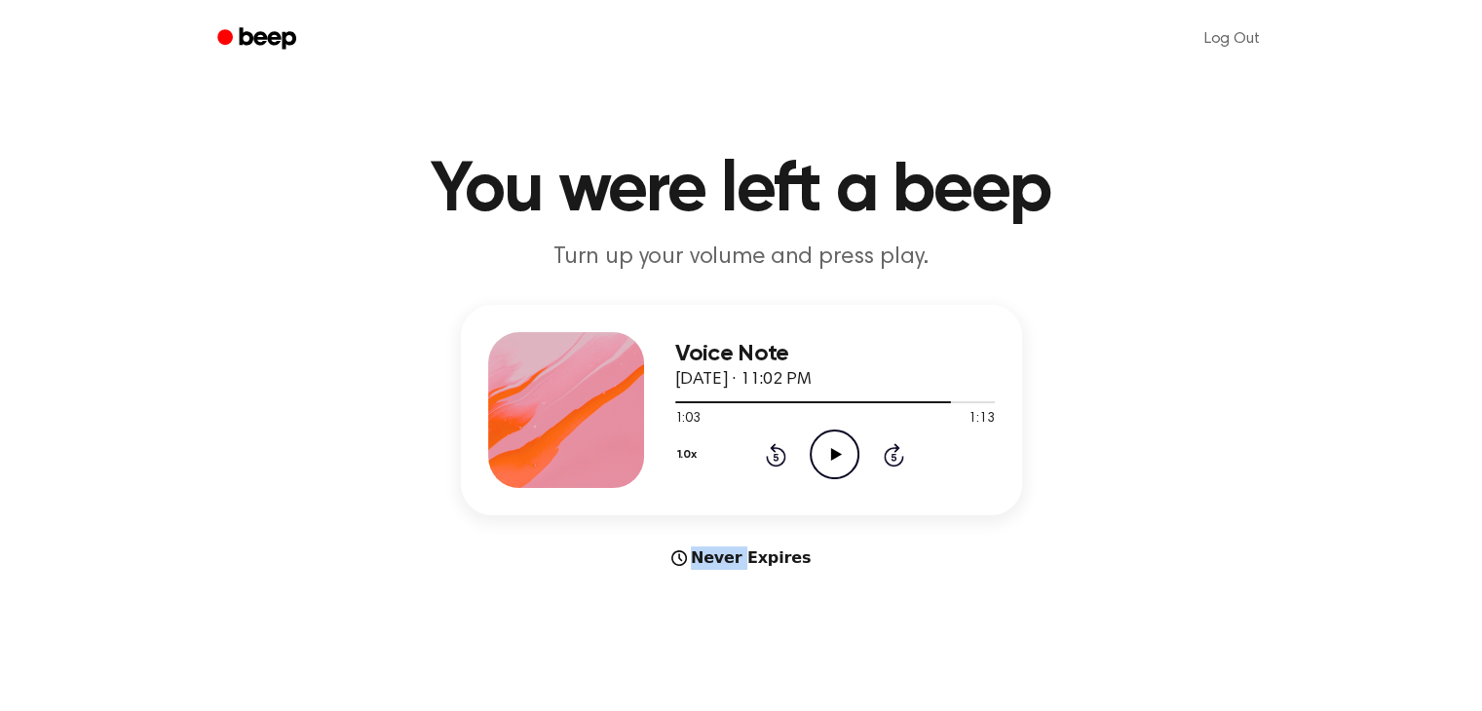
click at [777, 461] on icon "Rewind 5 seconds" at bounding box center [775, 454] width 21 height 25
click at [776, 456] on icon at bounding box center [775, 457] width 5 height 8
click at [783, 454] on icon at bounding box center [776, 454] width 20 height 23
click at [854, 453] on icon "Play Audio" at bounding box center [834, 455] width 50 height 50
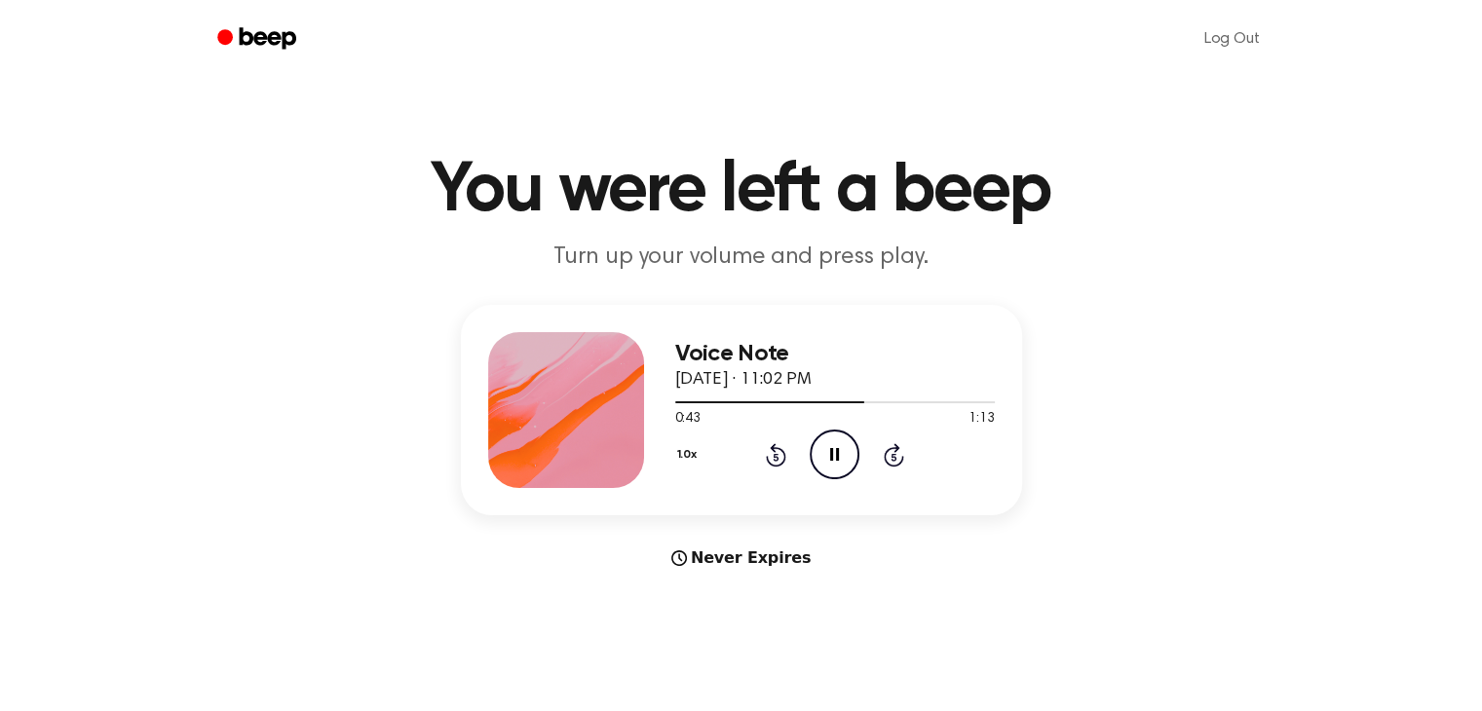
click at [832, 468] on icon "Pause Audio" at bounding box center [834, 455] width 50 height 50
click at [835, 454] on icon at bounding box center [836, 454] width 11 height 13
click at [903, 446] on icon "Skip 5 seconds" at bounding box center [893, 454] width 21 height 25
